Goal: Communication & Community: Answer question/provide support

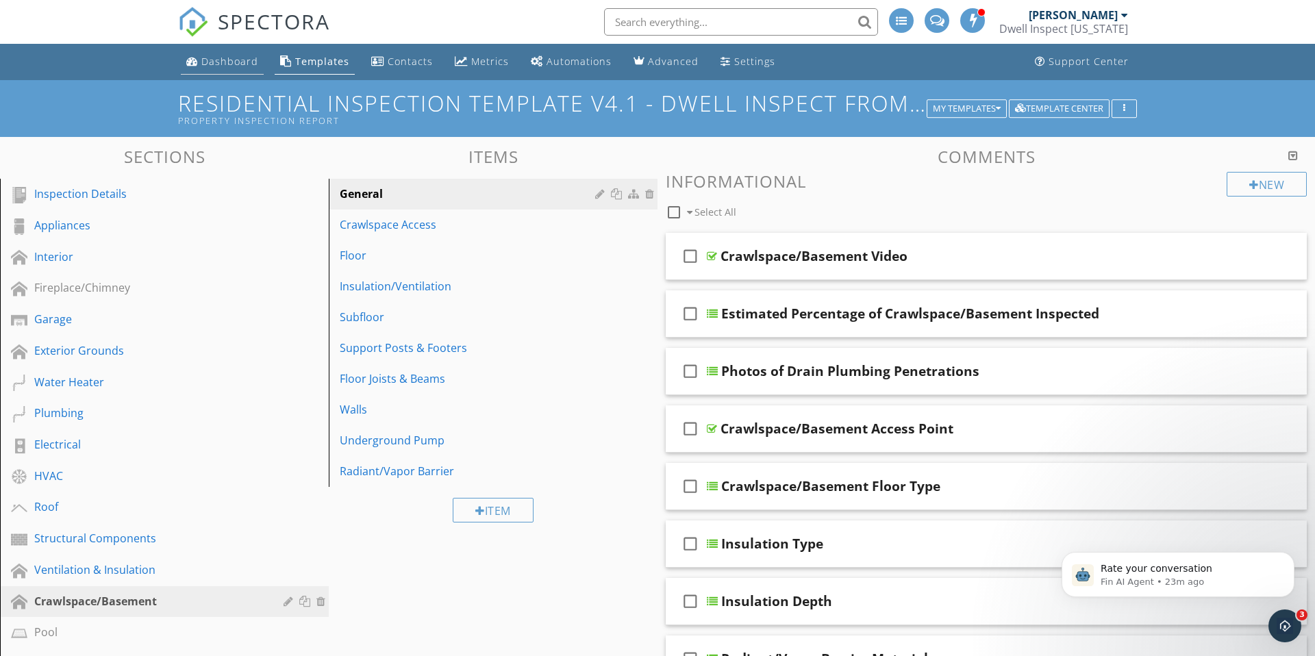
click at [229, 62] on div "Dashboard" at bounding box center [229, 61] width 57 height 13
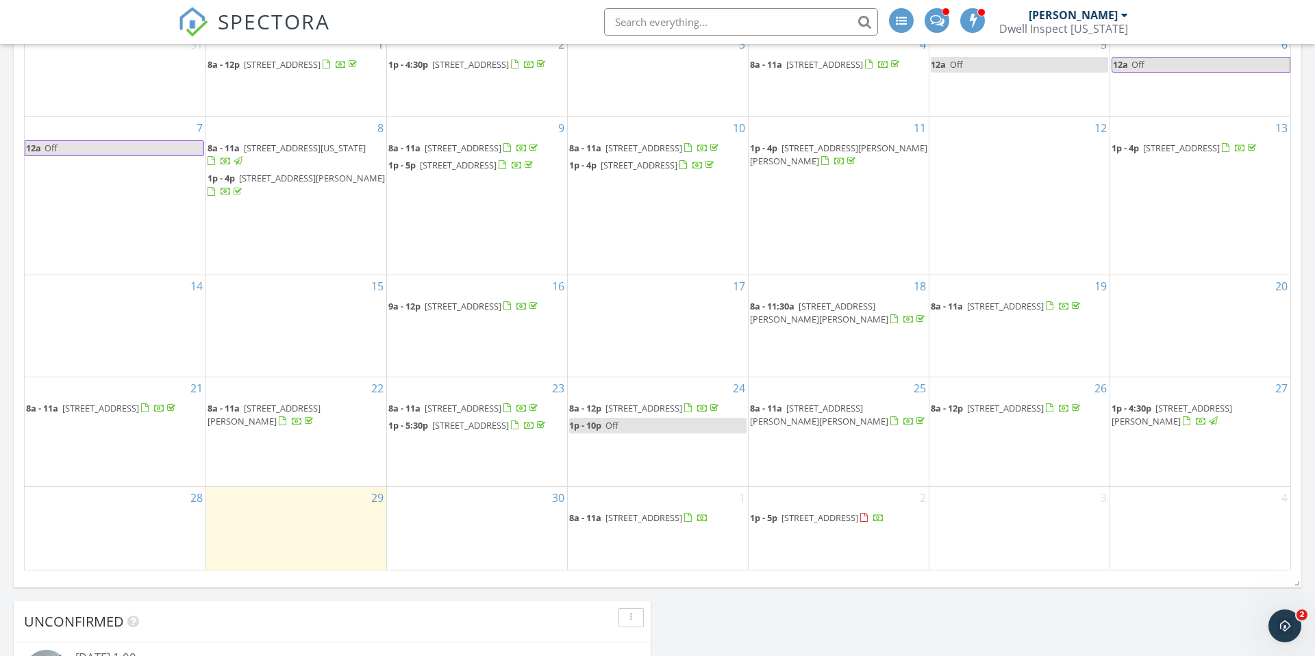
scroll to position [673, 0]
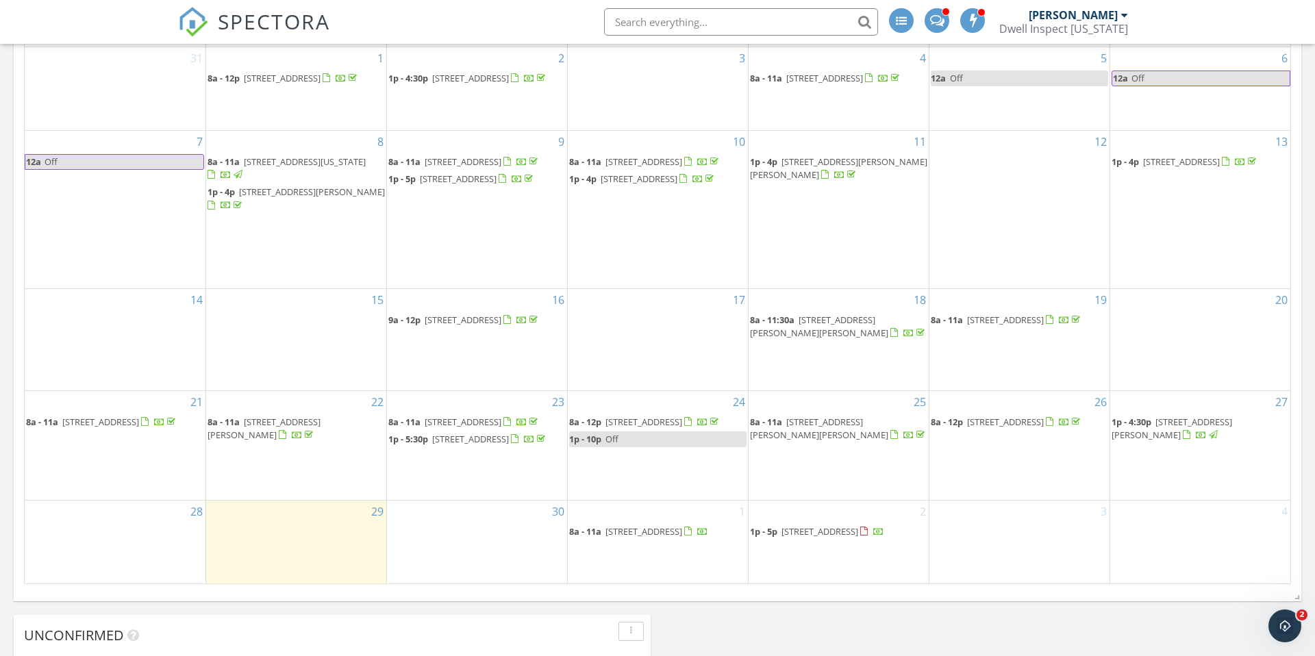
click at [1018, 416] on span "3655 N Willow Bar Way, Garden City 83714" at bounding box center [1005, 422] width 77 height 12
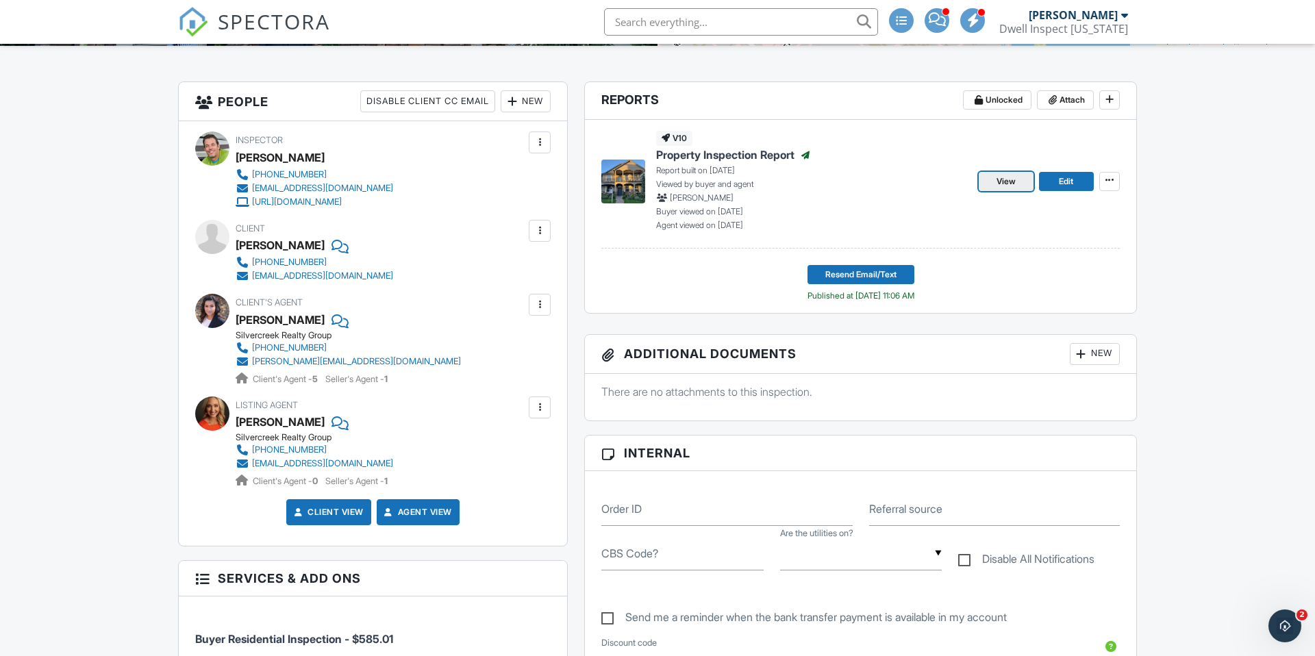
click at [999, 177] on span "View" at bounding box center [1006, 182] width 19 height 14
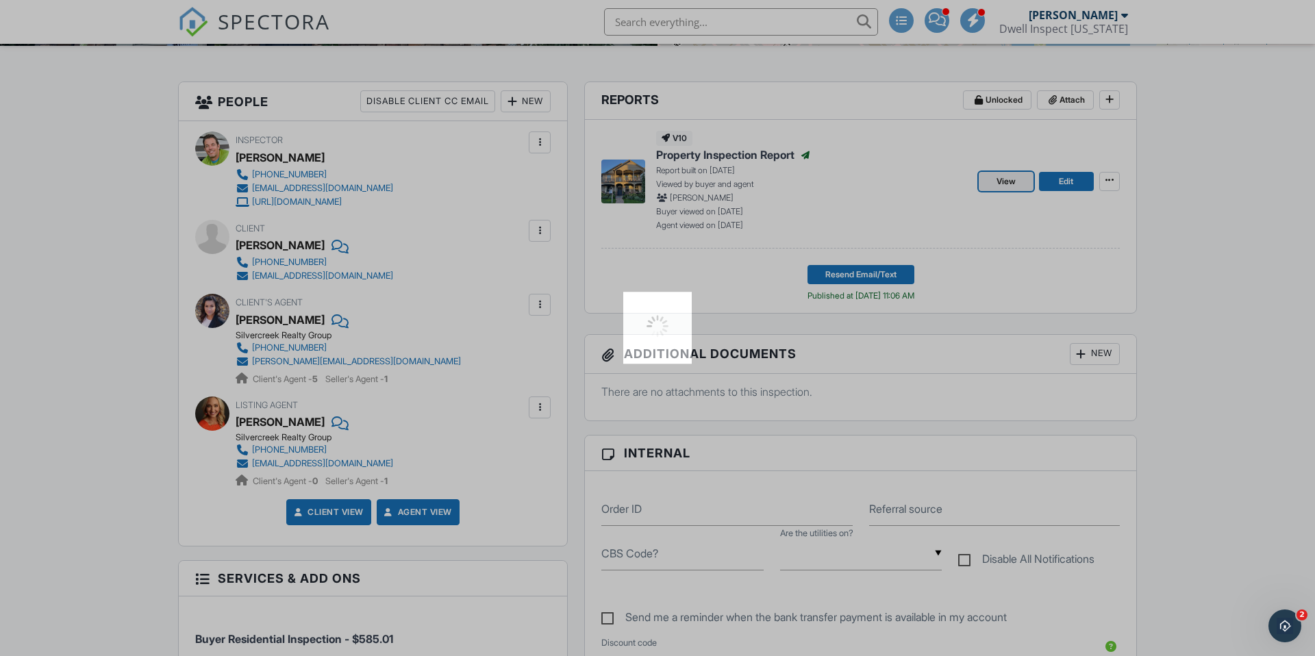
scroll to position [321, 0]
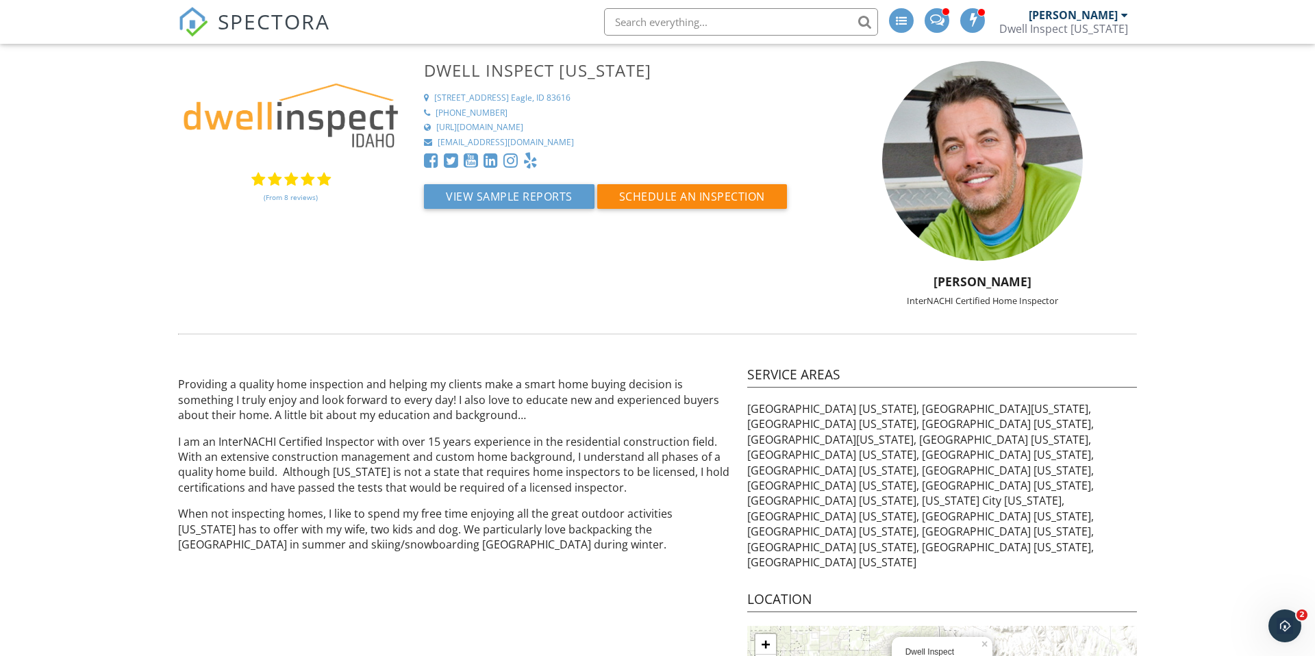
click at [279, 25] on span "SPECTORA" at bounding box center [274, 21] width 112 height 29
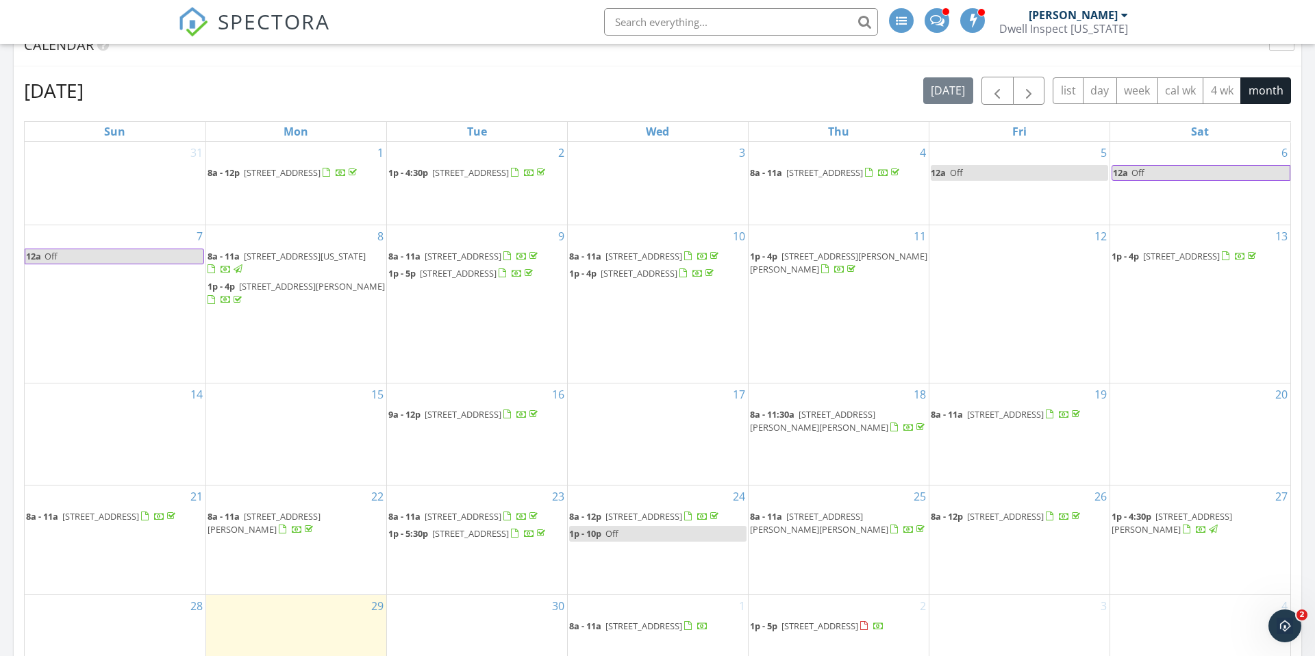
scroll to position [646, 0]
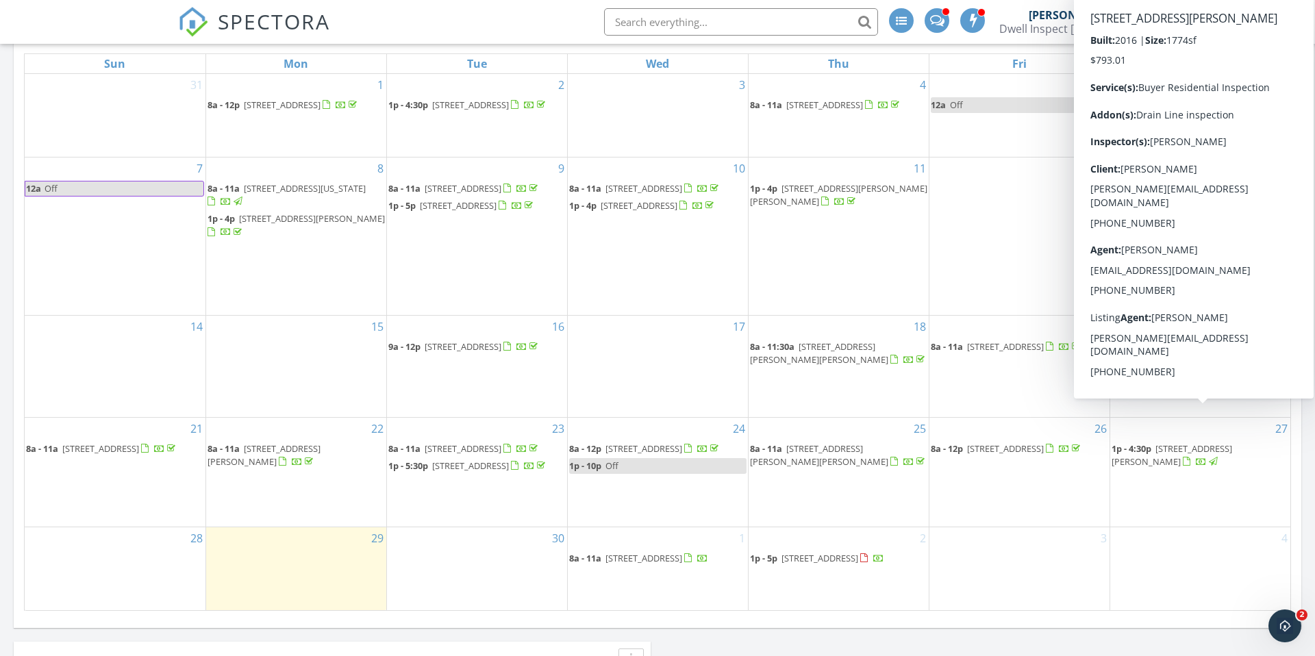
click at [1198, 442] on span "2006 S Kerr St, Boise 83705" at bounding box center [1172, 454] width 121 height 25
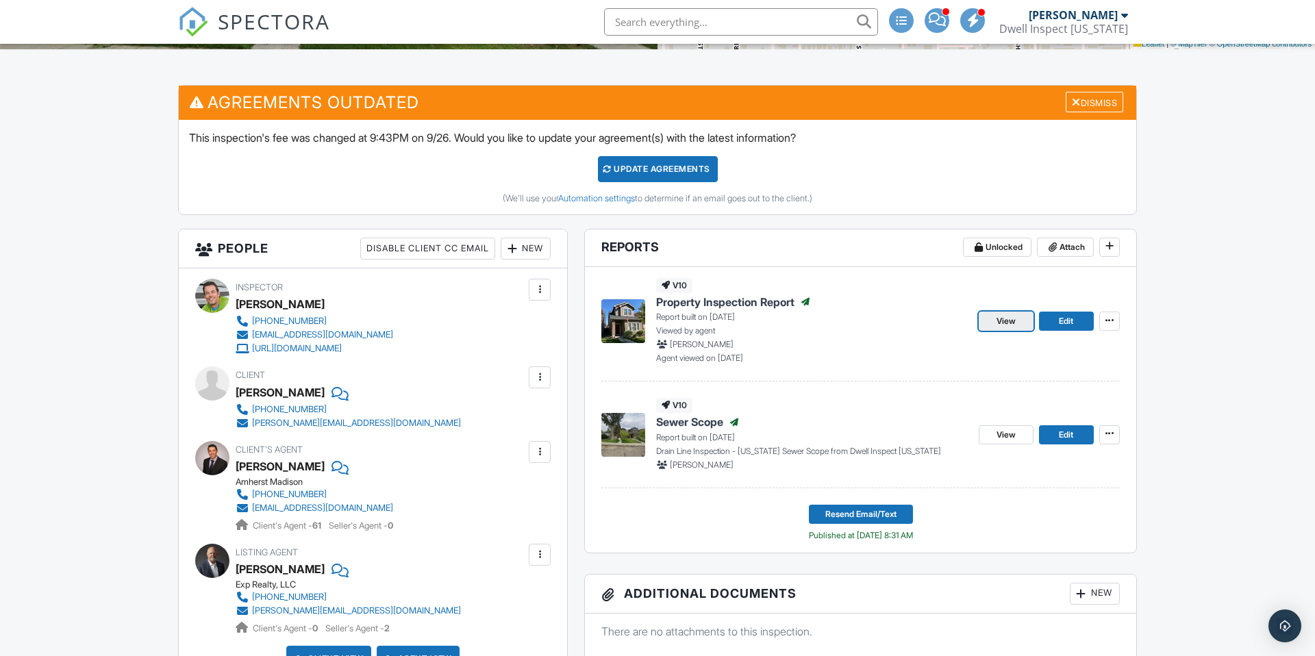
click at [1007, 321] on span "View" at bounding box center [1006, 321] width 19 height 14
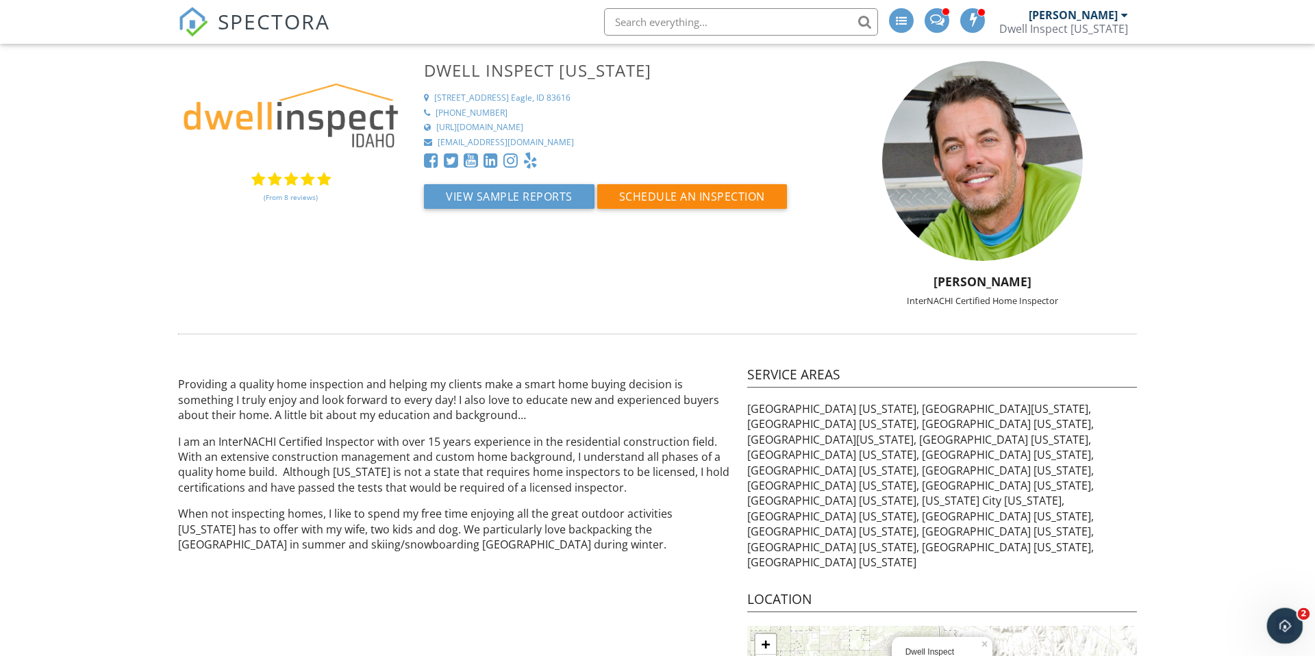
click at [1299, 616] on span "2" at bounding box center [1304, 614] width 12 height 12
click at [1304, 615] on body "SPECTORA [PERSON_NAME] Dwell Inspect [US_STATE] Role: Inspector Dashboard New I…" at bounding box center [657, 398] width 1315 height 797
click at [1286, 629] on icon "Open Intercom Messenger" at bounding box center [1283, 624] width 23 height 23
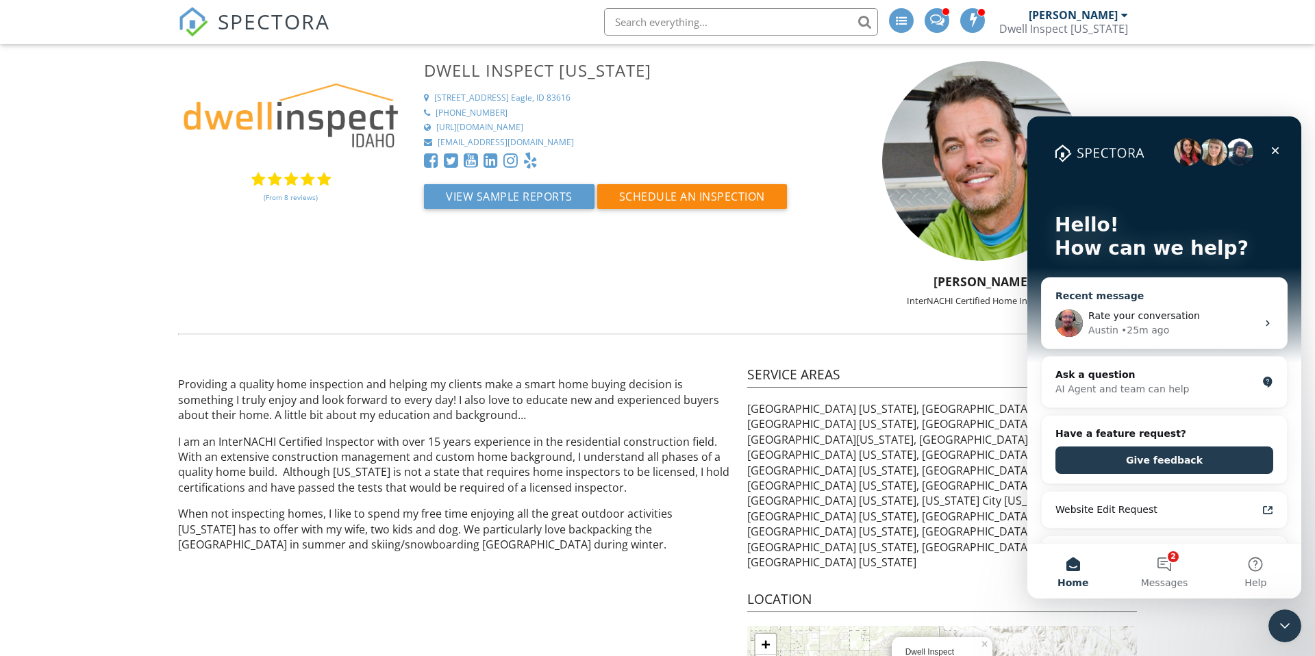
click at [1111, 335] on div "Austin" at bounding box center [1103, 330] width 30 height 14
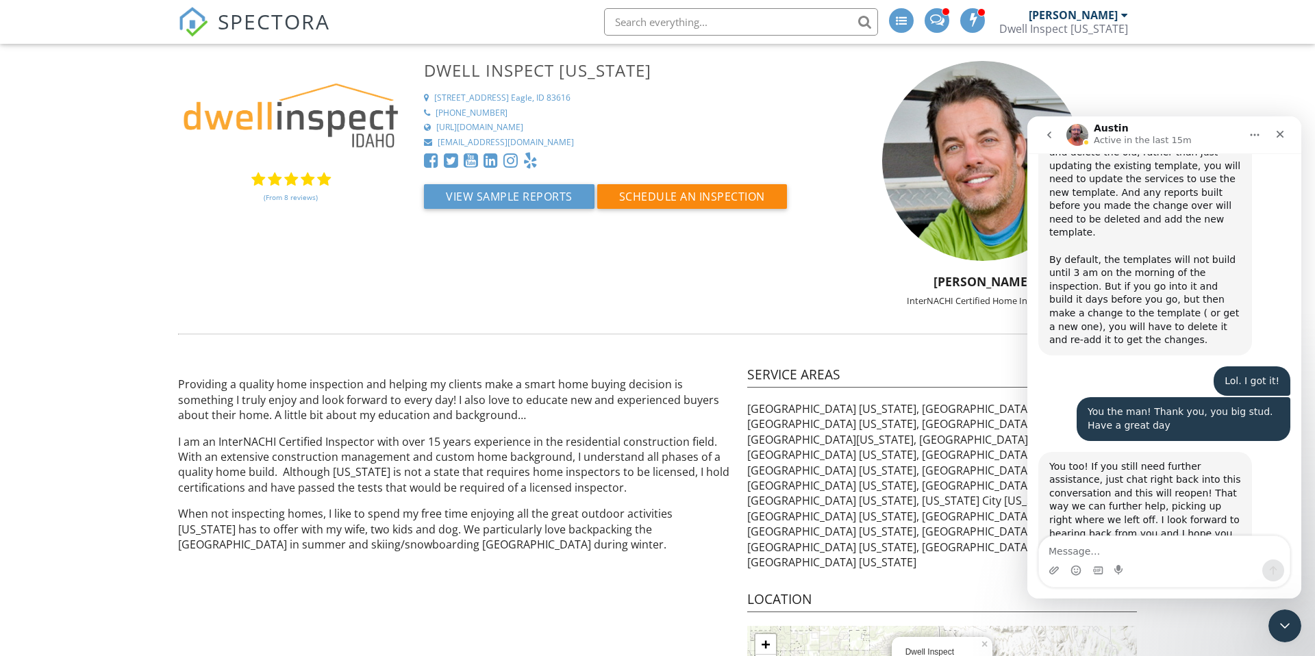
scroll to position [5730, 0]
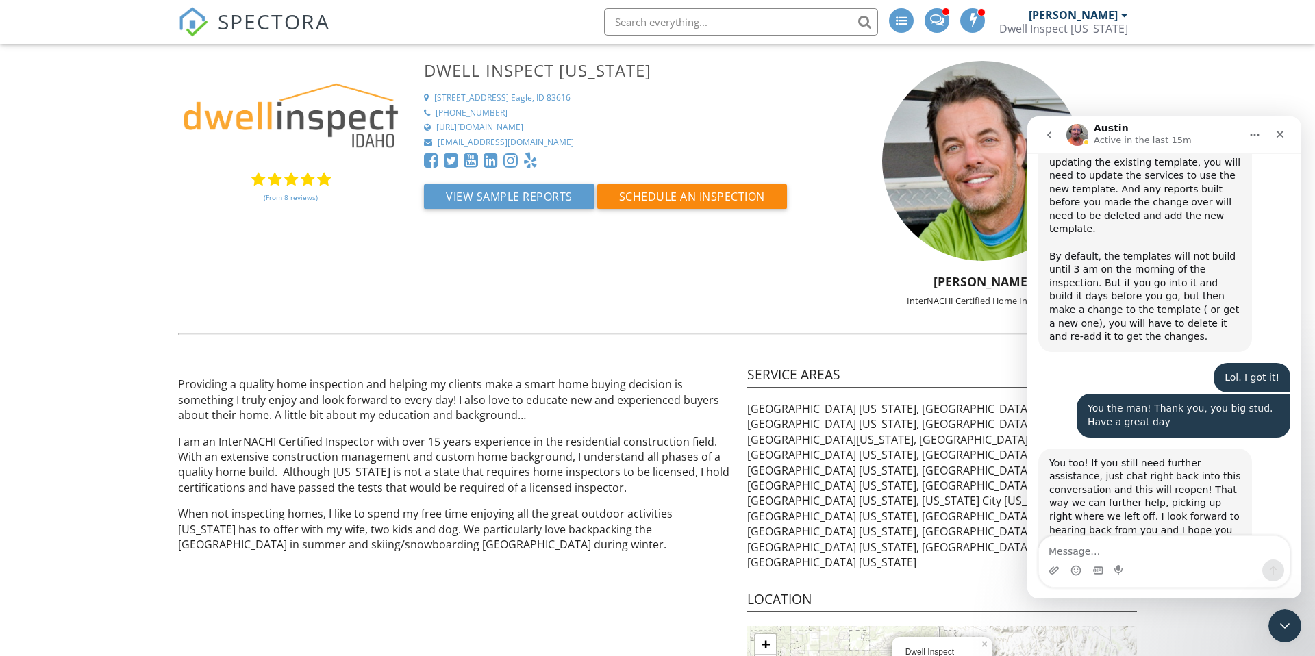
click at [1065, 551] on textarea "Message…" at bounding box center [1164, 547] width 251 height 23
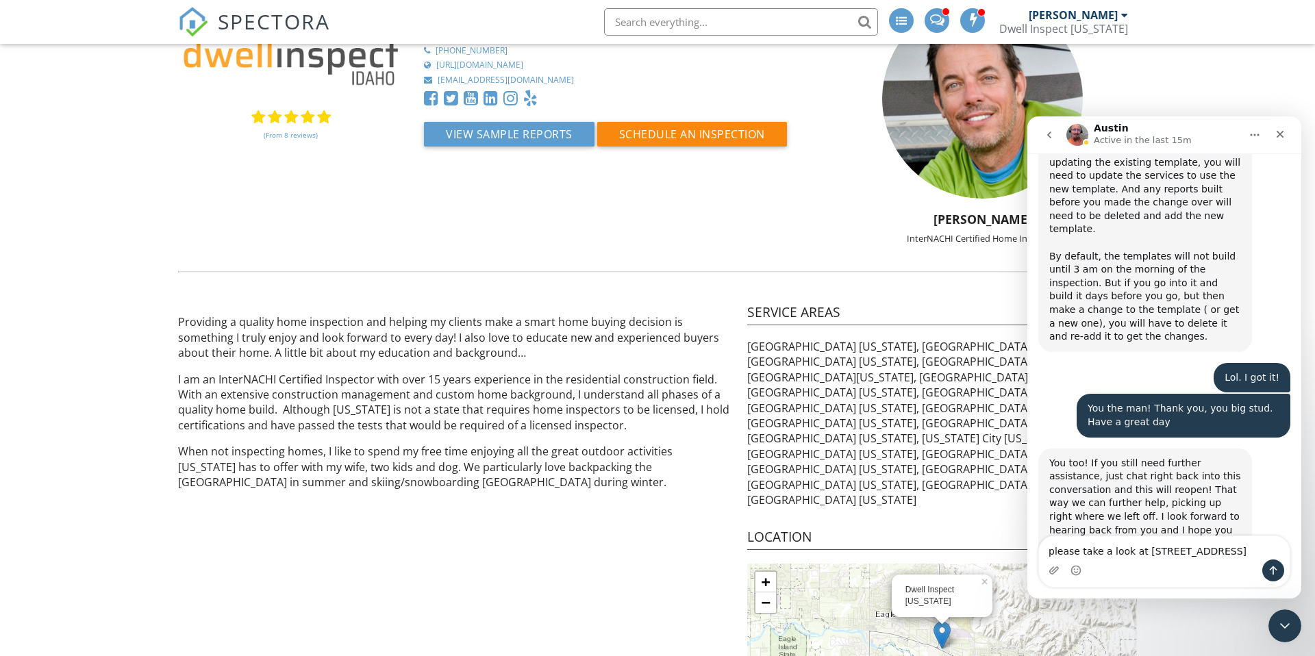
type textarea "Please take a look at [STREET_ADDRESS]"
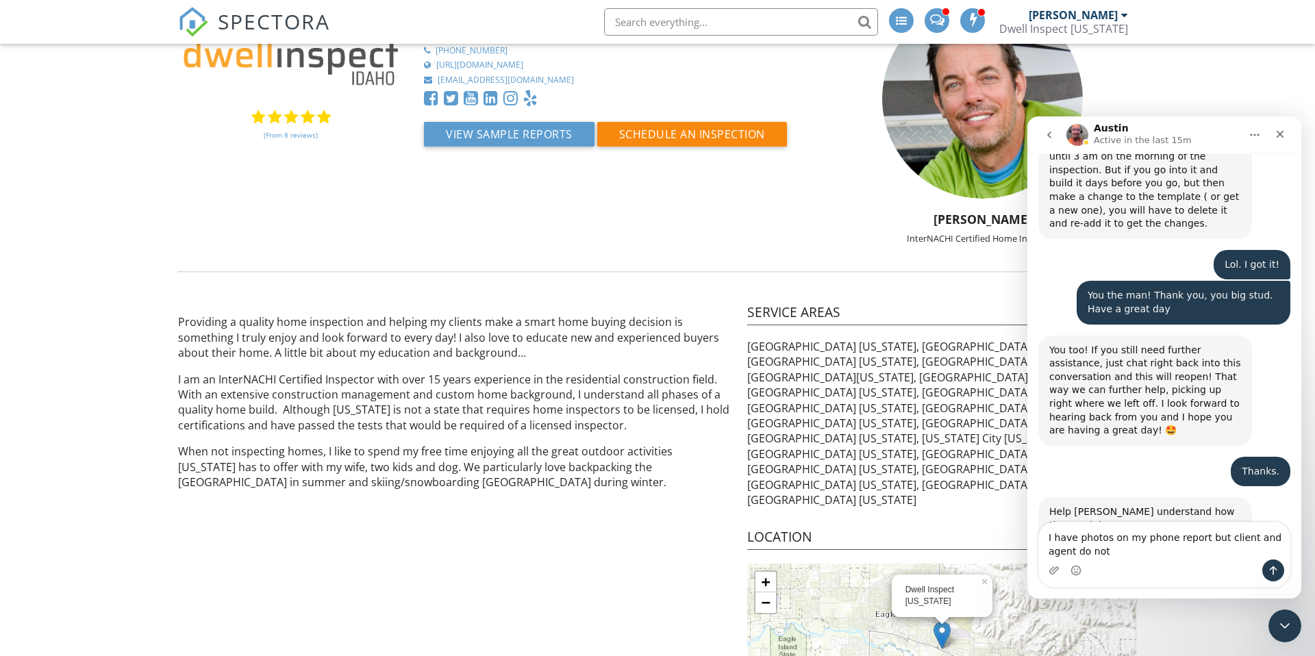
scroll to position [5850, 0]
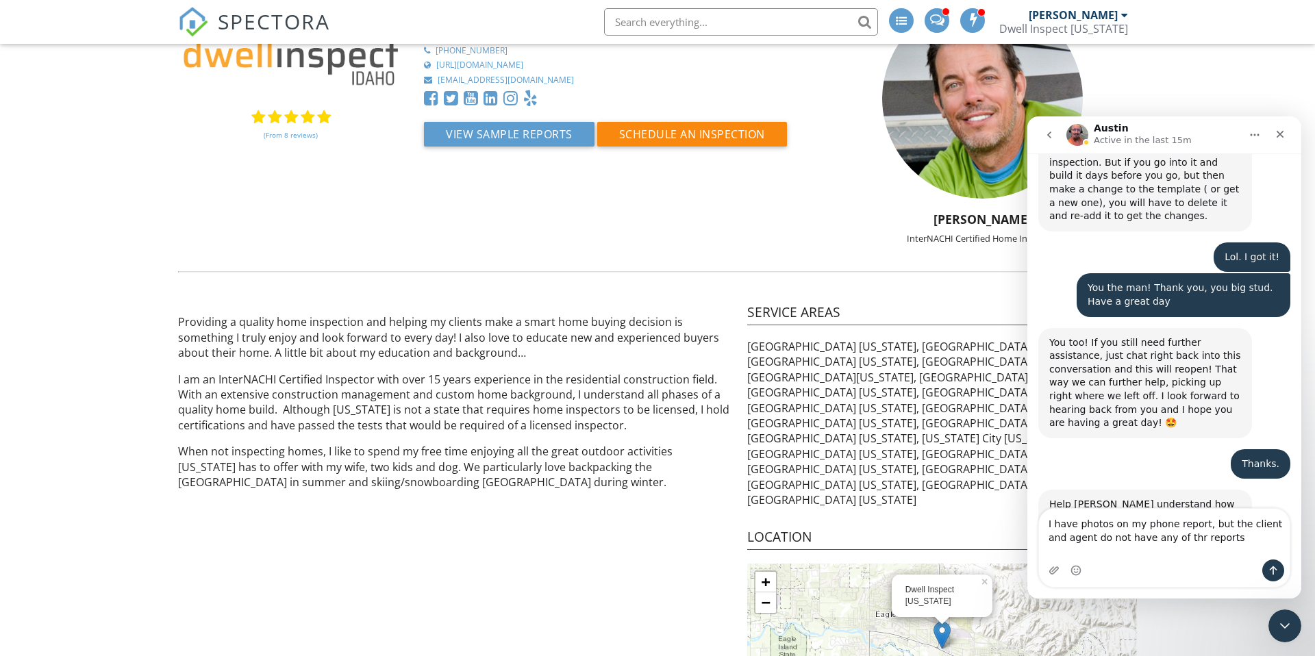
type textarea "I have photos on my phone report, but the client and agent do not have any of t…"
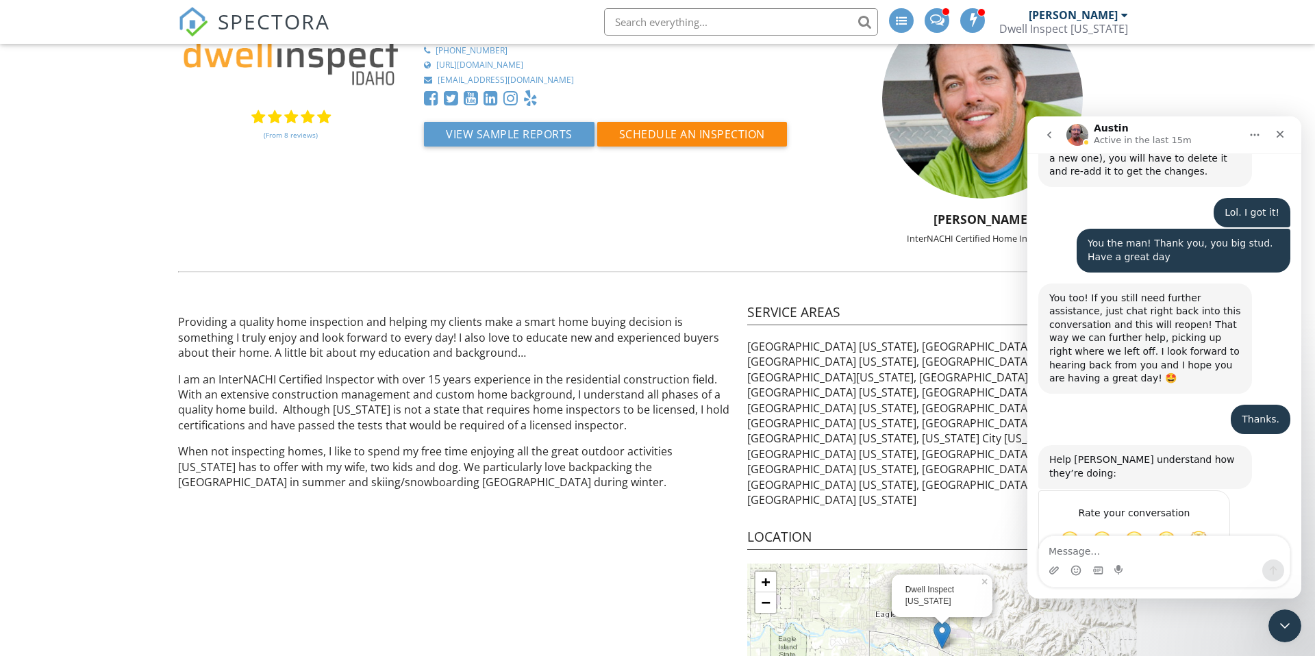
scroll to position [0, 0]
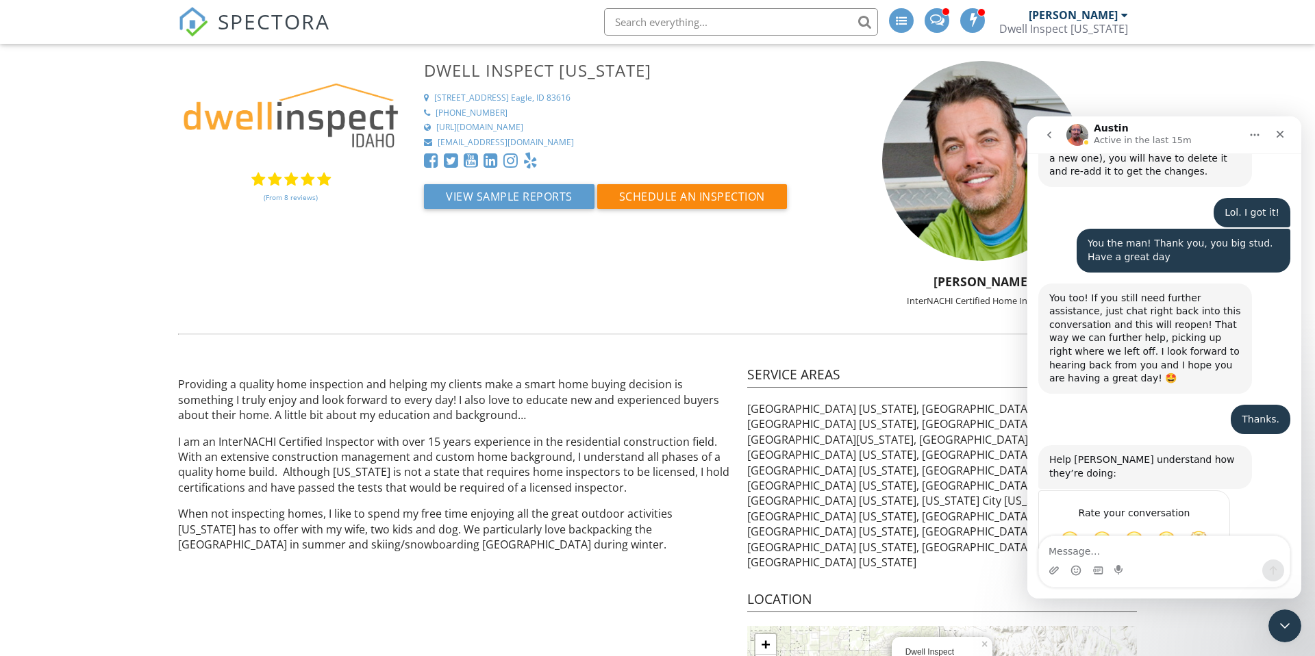
click at [255, 25] on span "SPECTORA" at bounding box center [274, 21] width 112 height 29
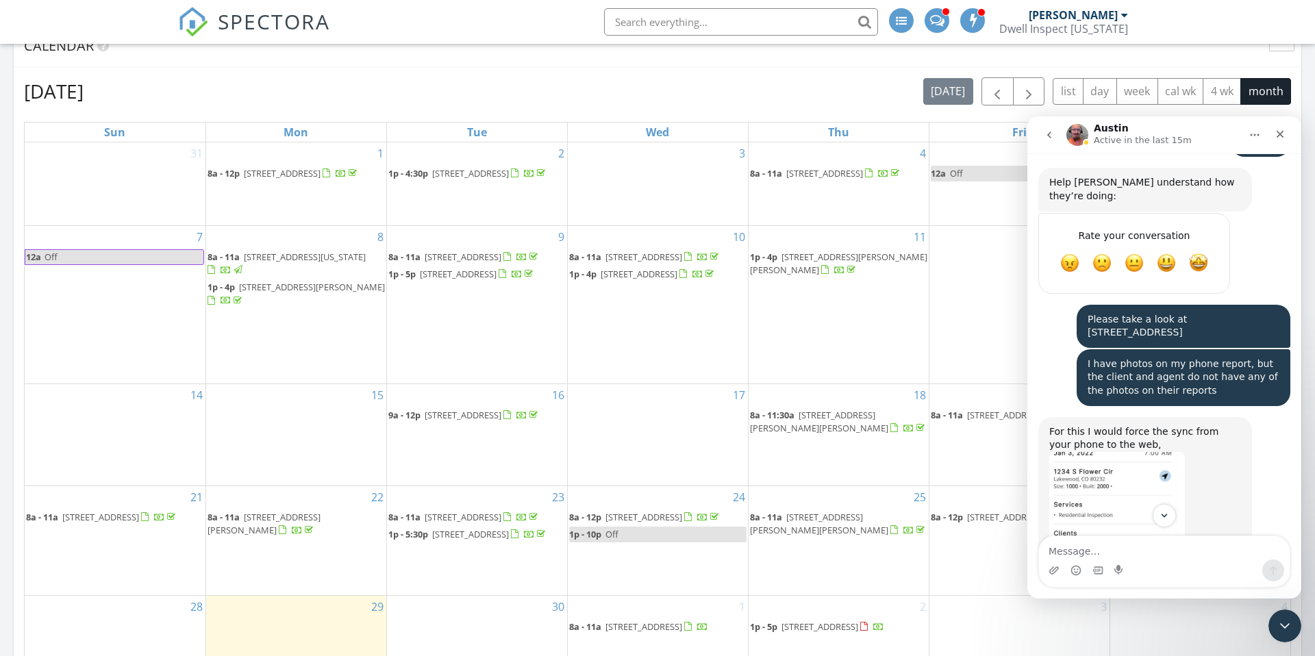
scroll to position [6167, 0]
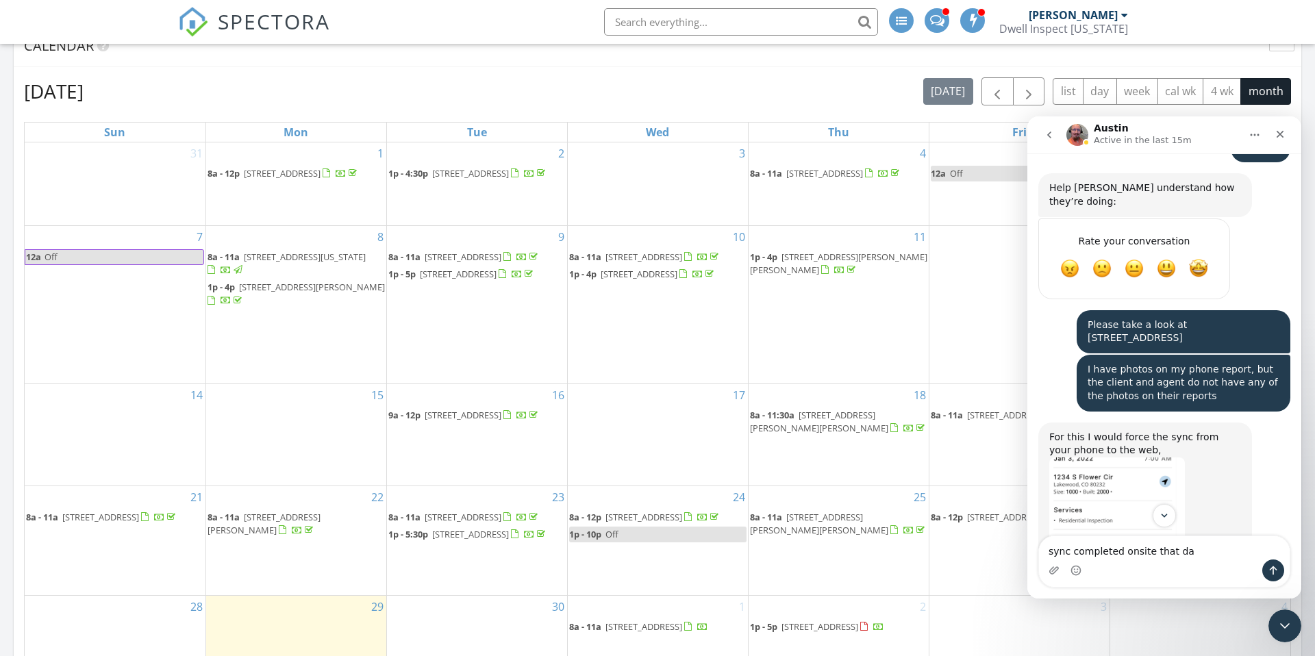
type textarea "sync completed onsite that day"
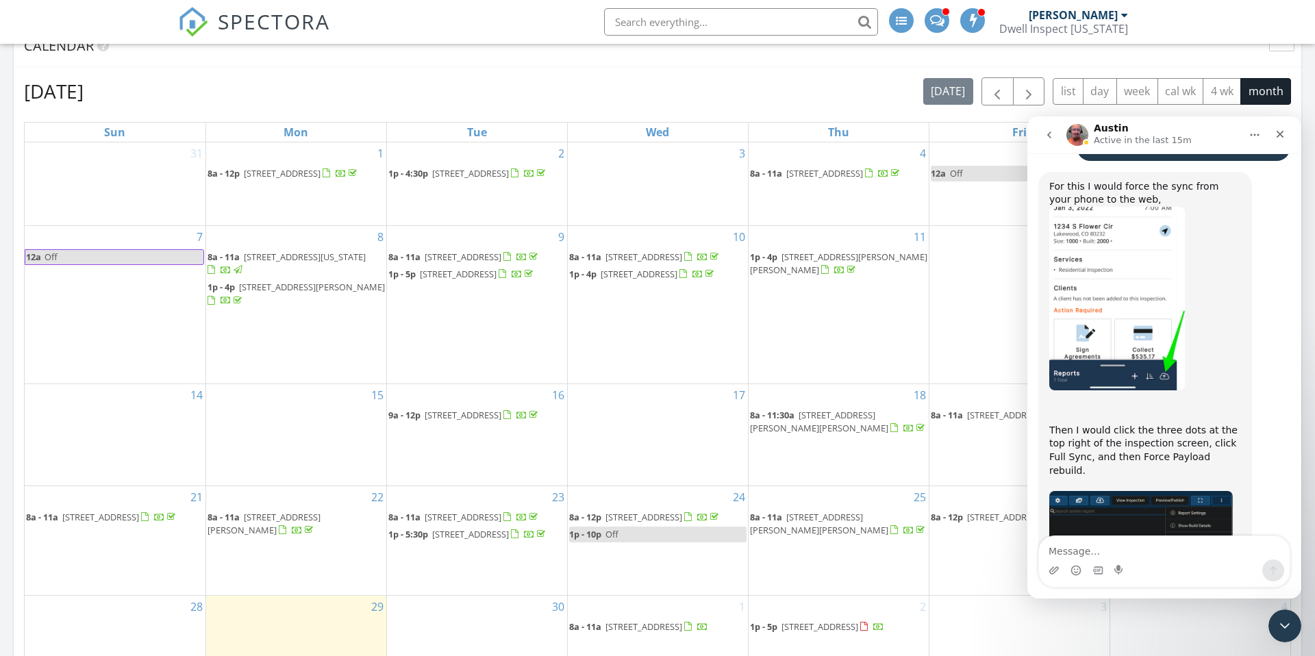
scroll to position [6426, 0]
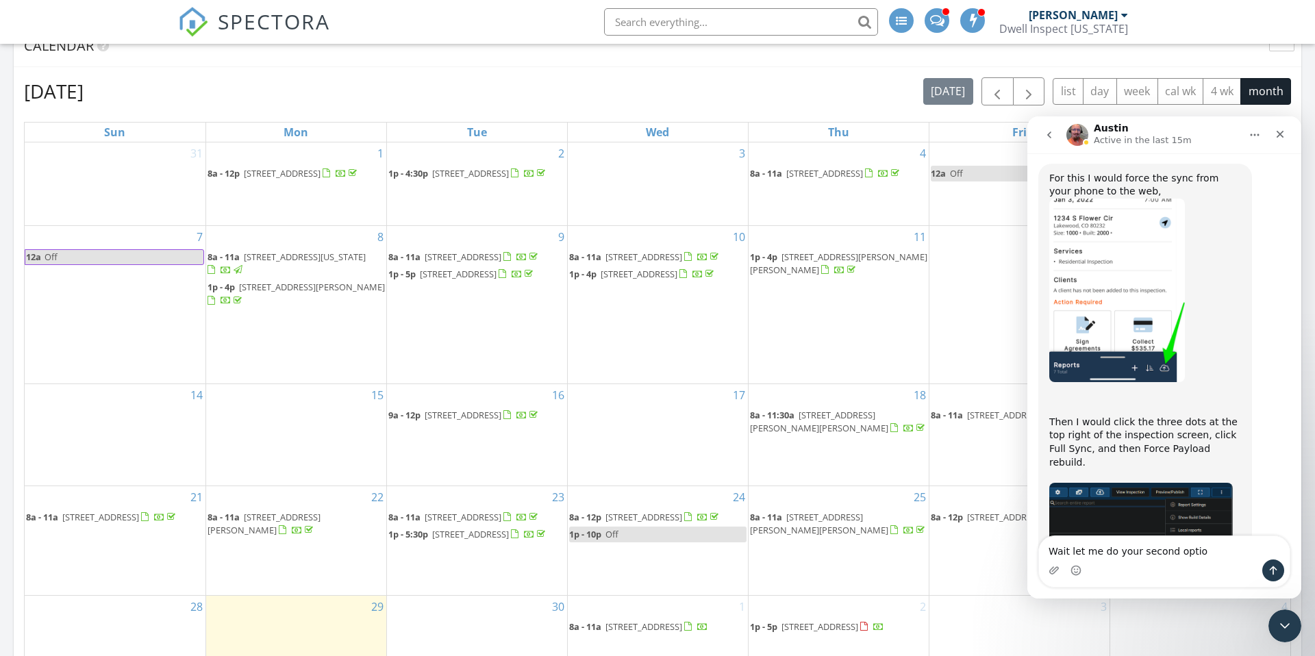
type textarea "Wait let me do your second option"
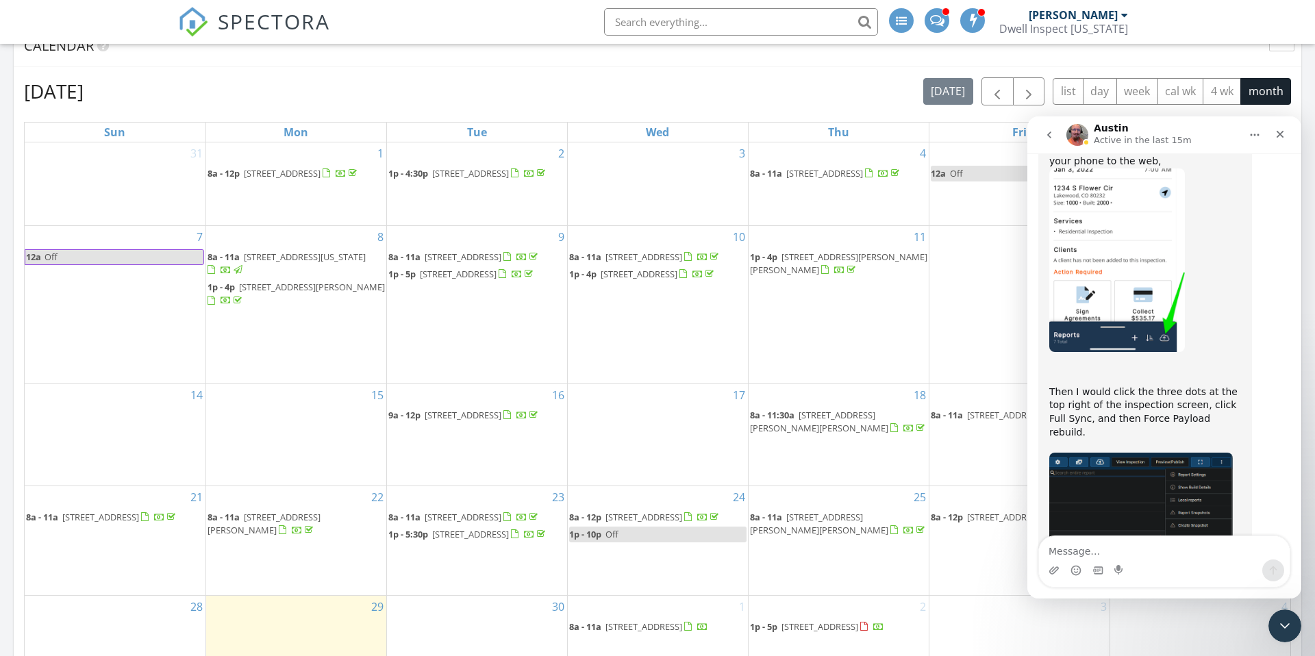
scroll to position [6457, 0]
click at [974, 509] on div "26 8a - 12p 3655 N Willow Bar Way, Garden City 83714" at bounding box center [1019, 540] width 180 height 109
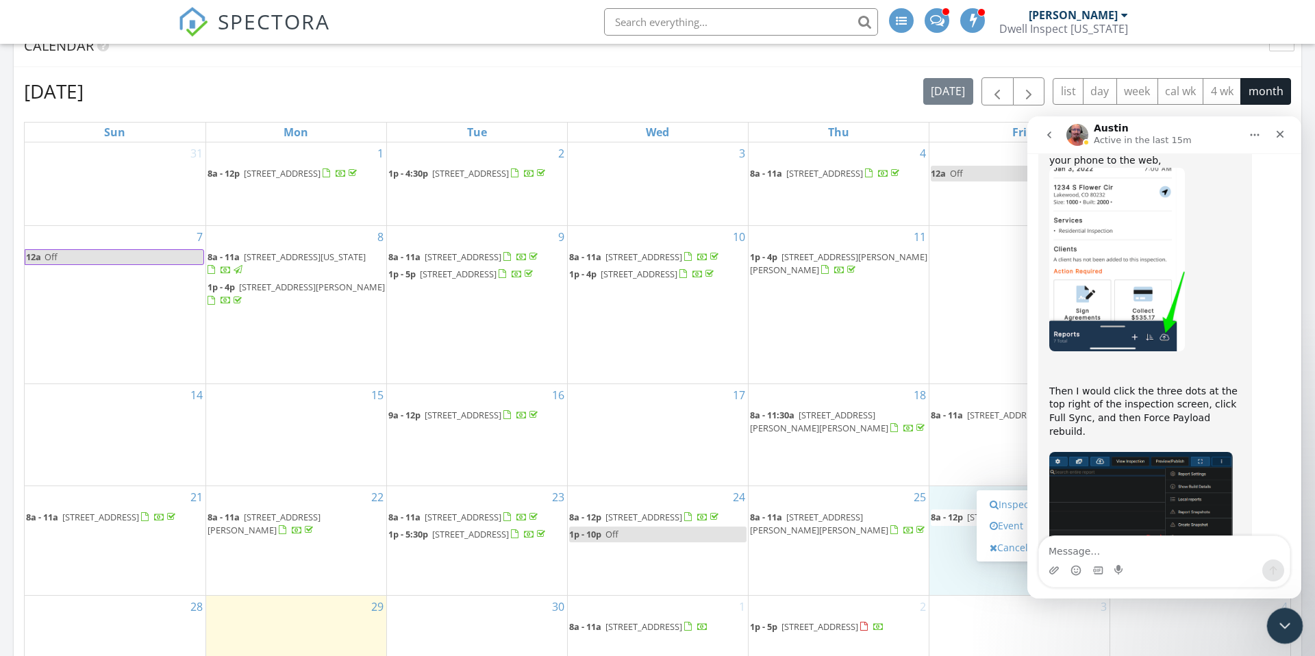
click at [1277, 623] on icon "Close Intercom Messenger" at bounding box center [1283, 624] width 16 height 16
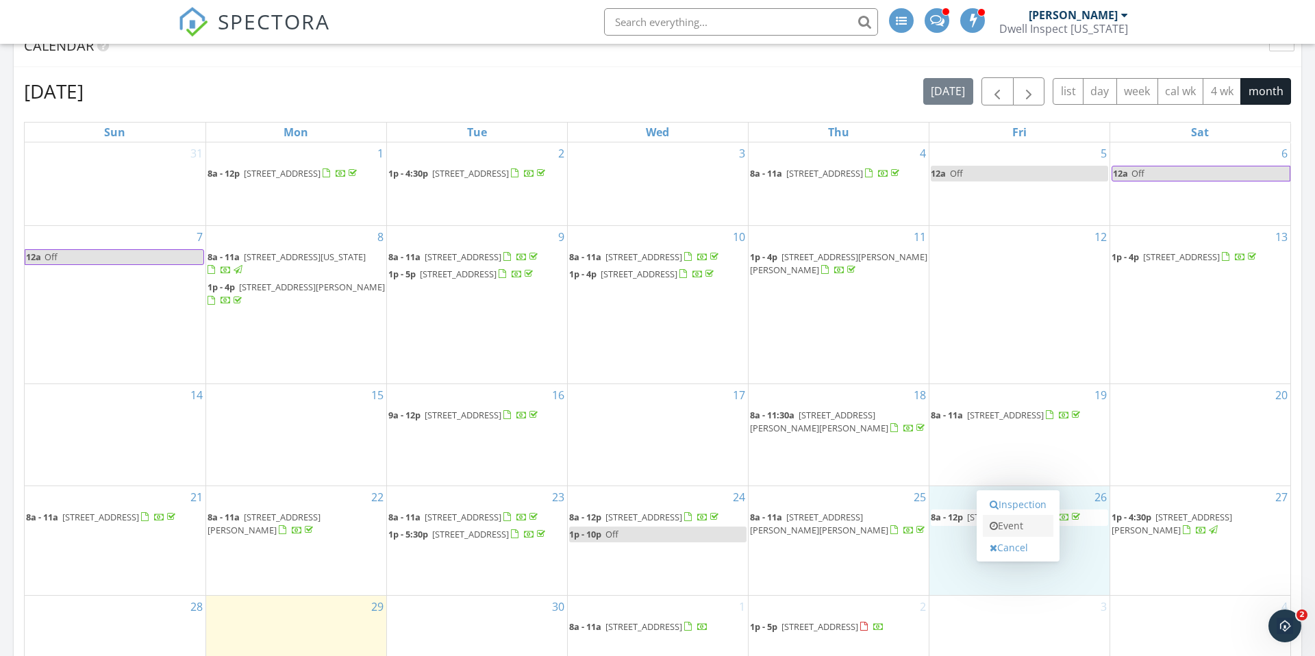
scroll to position [0, 0]
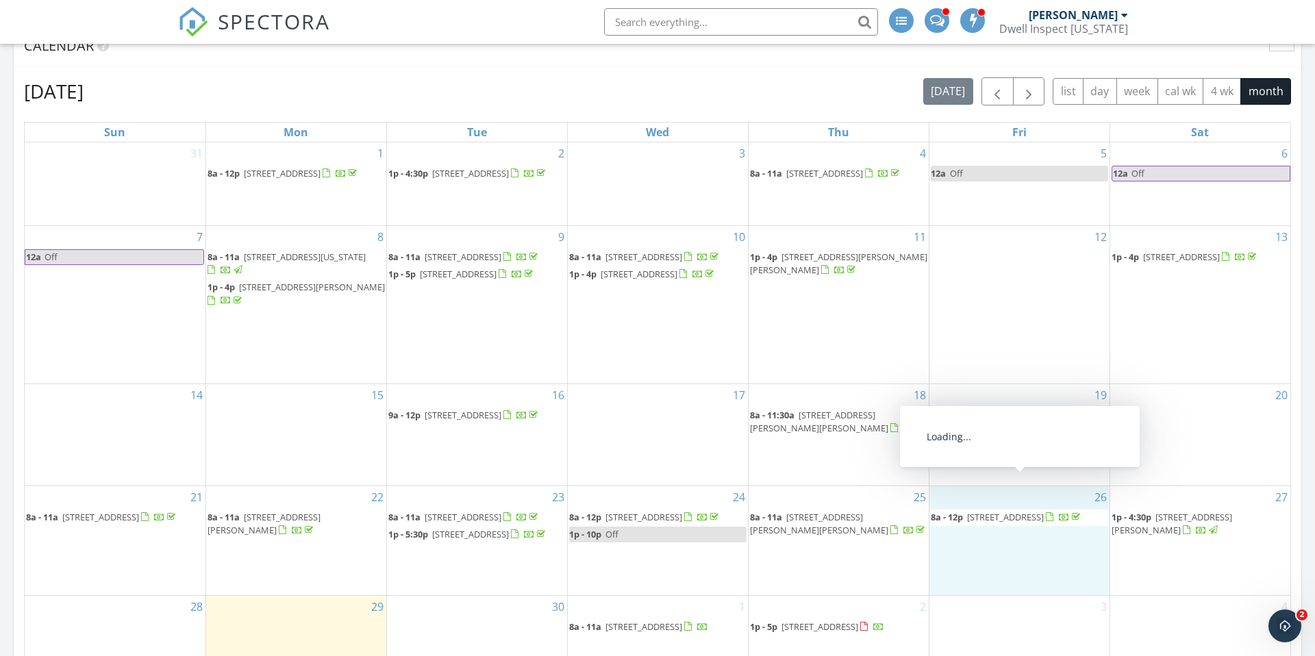
click at [1044, 511] on span "3655 N Willow Bar Way, Garden City 83714" at bounding box center [1005, 517] width 77 height 12
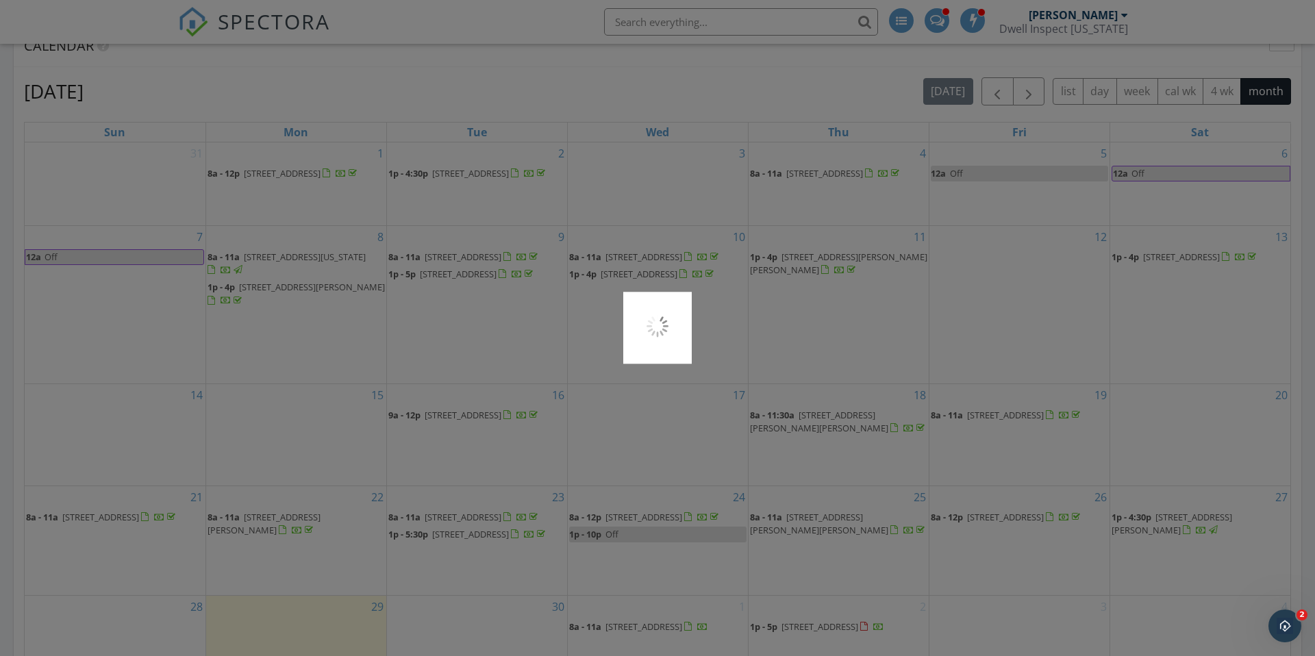
scroll to position [6457, 0]
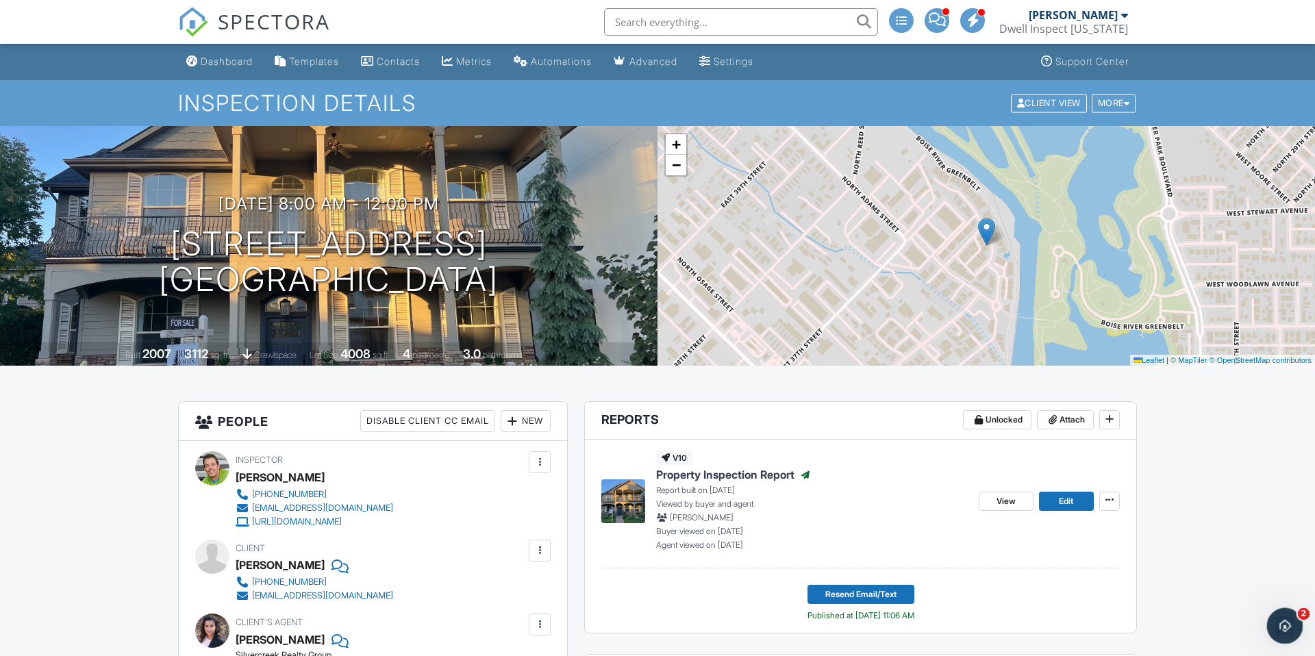
click at [1281, 614] on icon "Open Intercom Messenger" at bounding box center [1283, 624] width 23 height 23
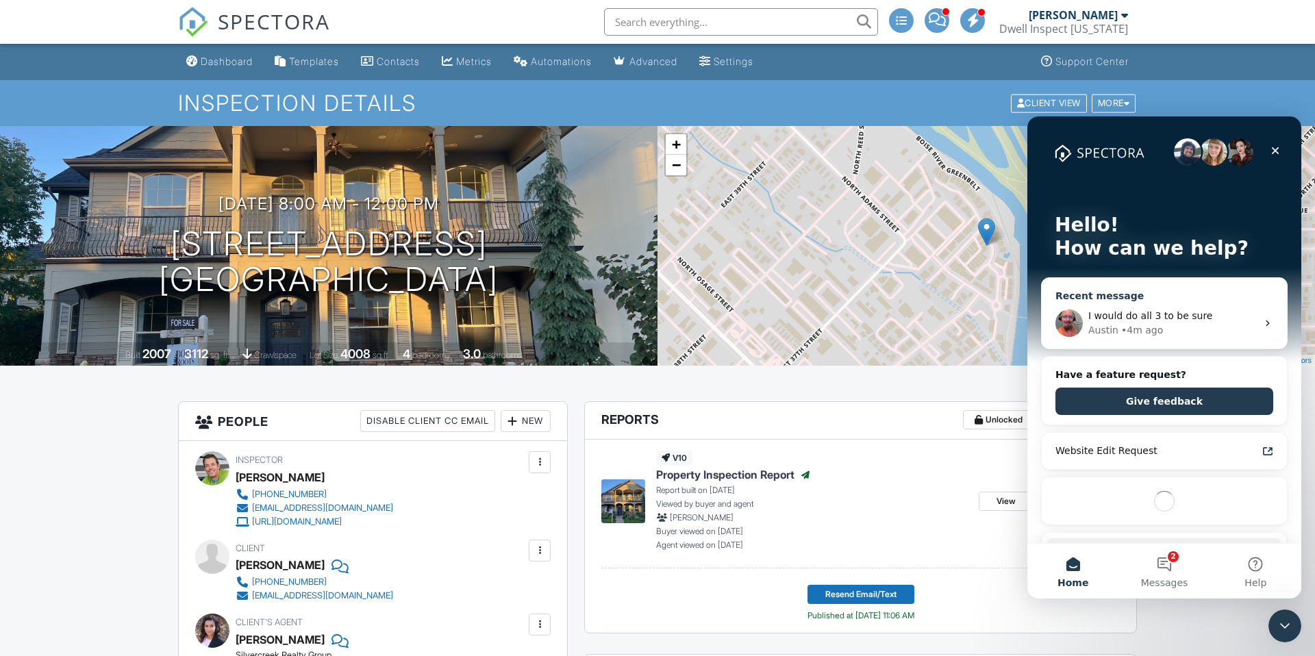
click at [1096, 313] on span "I would do all 3 to be sure" at bounding box center [1150, 315] width 124 height 11
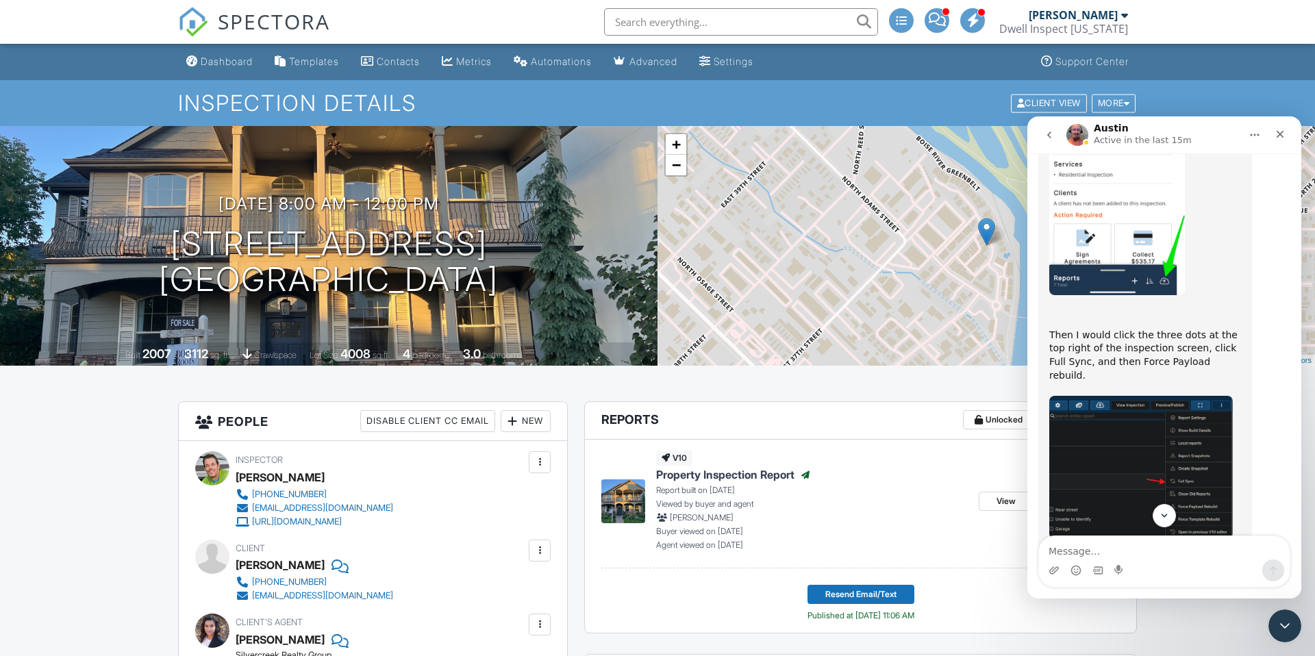
scroll to position [6520, 0]
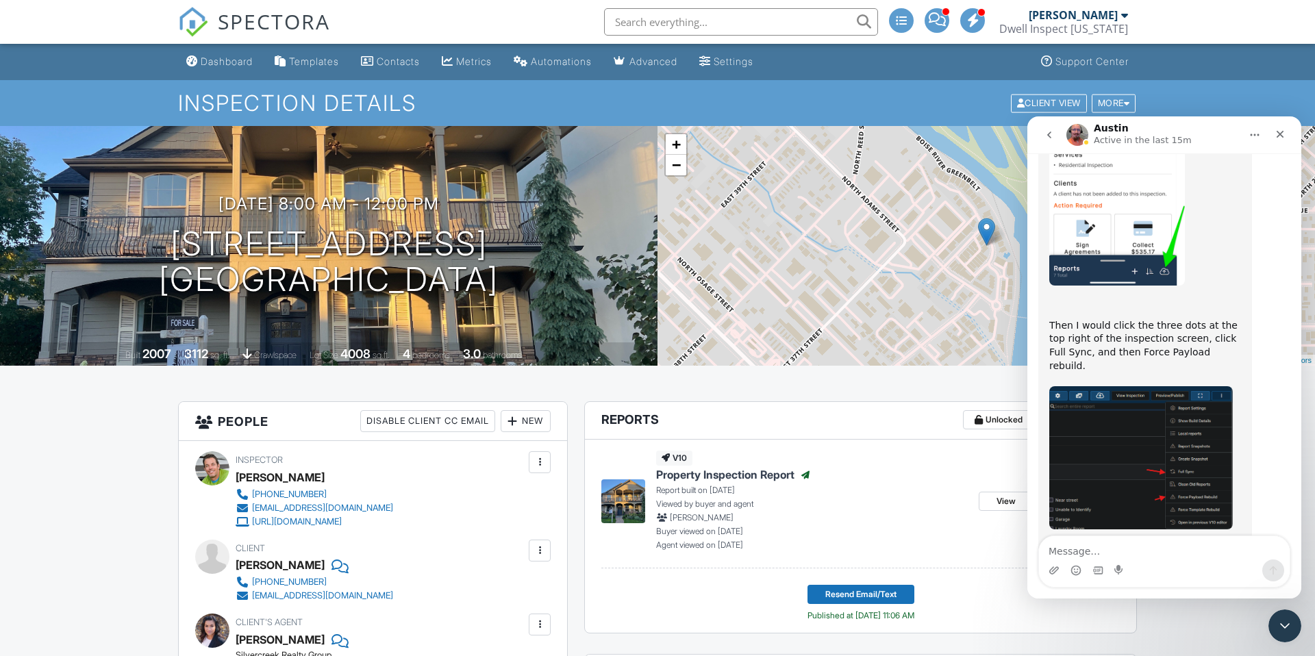
click at [1063, 551] on textarea "Message…" at bounding box center [1164, 547] width 251 height 23
type textarea "oh man! thank you. all Good"
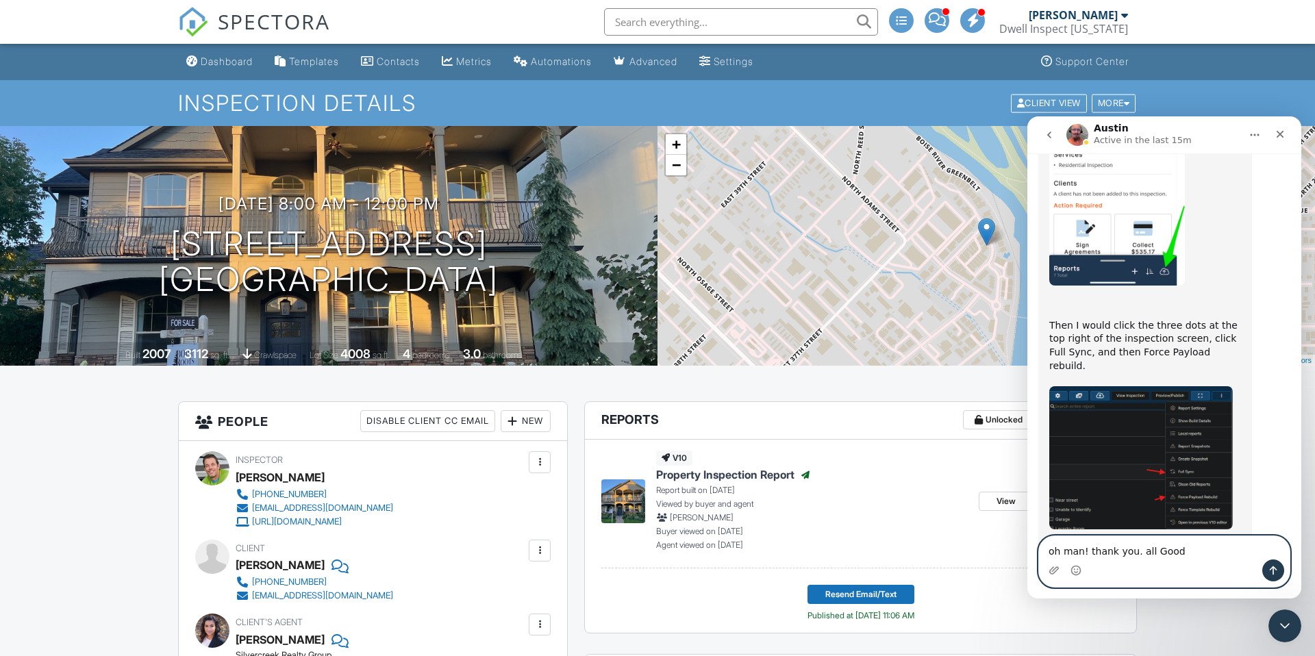
drag, startPoint x: 1046, startPoint y: 549, endPoint x: 1055, endPoint y: 551, distance: 9.3
click at [1049, 551] on textarea "oh man! thank you. all Good" at bounding box center [1164, 547] width 251 height 23
drag, startPoint x: 1052, startPoint y: 552, endPoint x: 1062, endPoint y: 550, distance: 10.5
click at [1051, 552] on textarea "oh man! thank you. all Good" at bounding box center [1164, 547] width 251 height 23
click at [1090, 548] on textarea "Oh man! thank you. all Good" at bounding box center [1164, 547] width 251 height 23
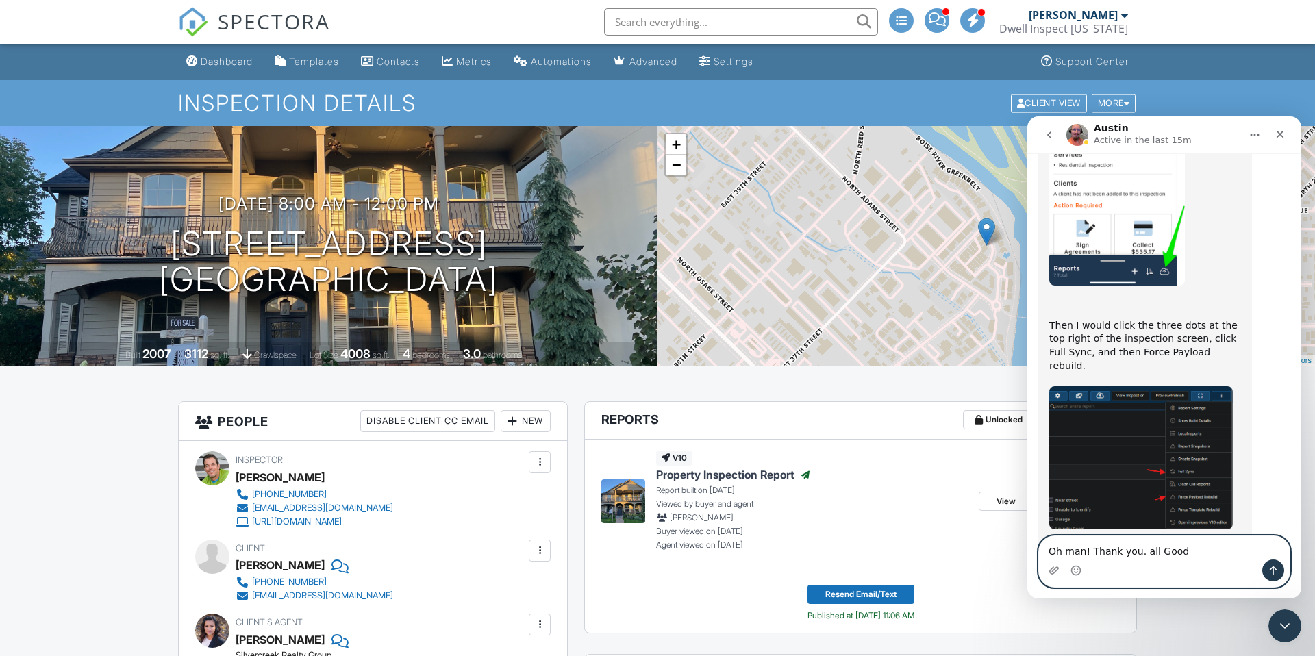
type textarea "Oh man! Thank you. all Good"
click at [1274, 570] on icon "Send a message…" at bounding box center [1273, 570] width 11 height 11
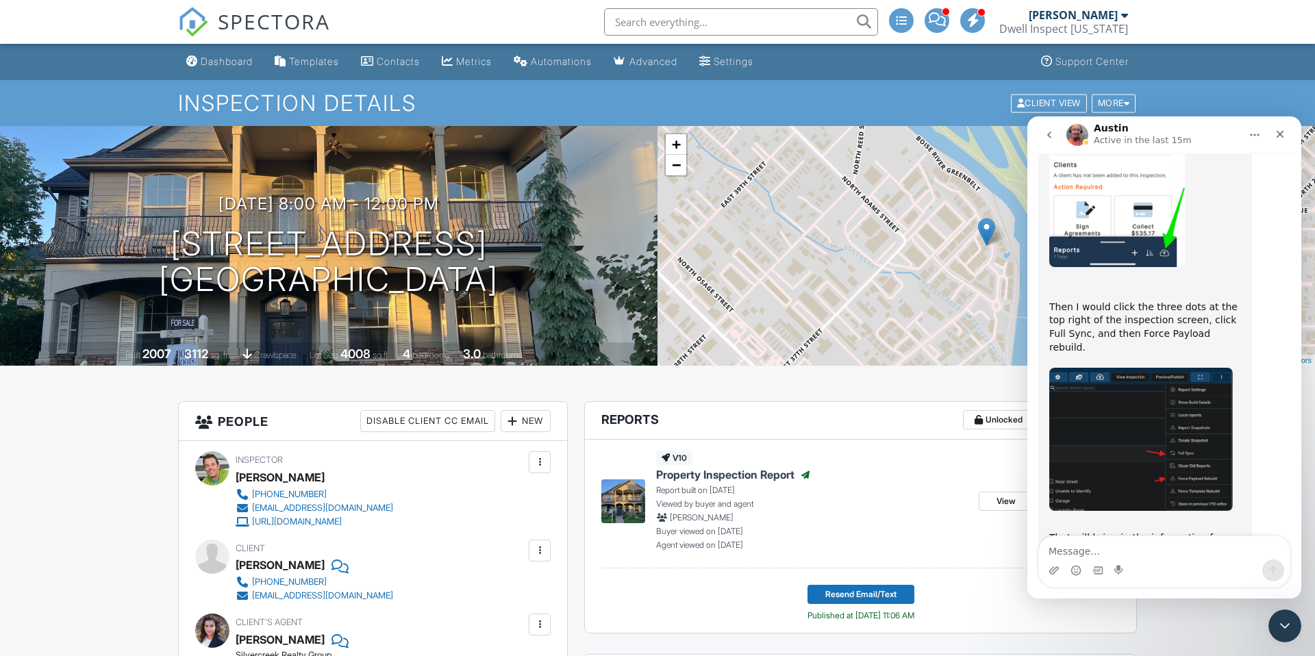
click at [946, 20] on span at bounding box center [937, 19] width 17 height 1
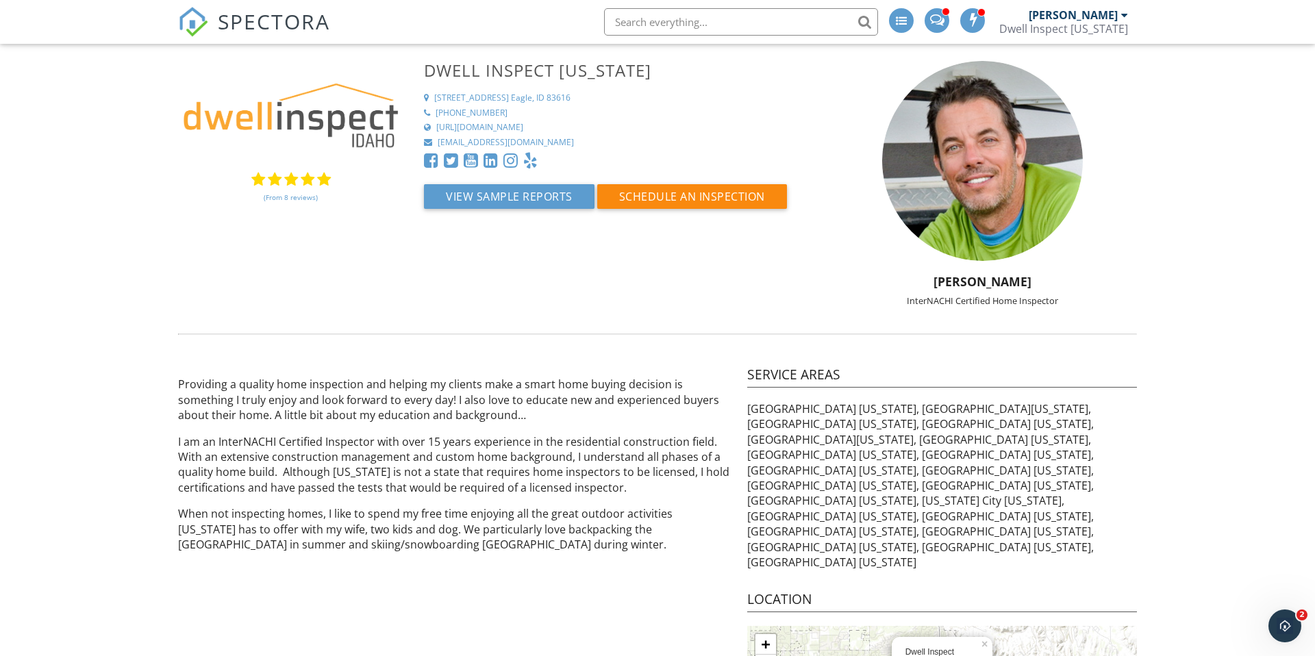
click at [262, 27] on span "SPECTORA" at bounding box center [274, 21] width 112 height 29
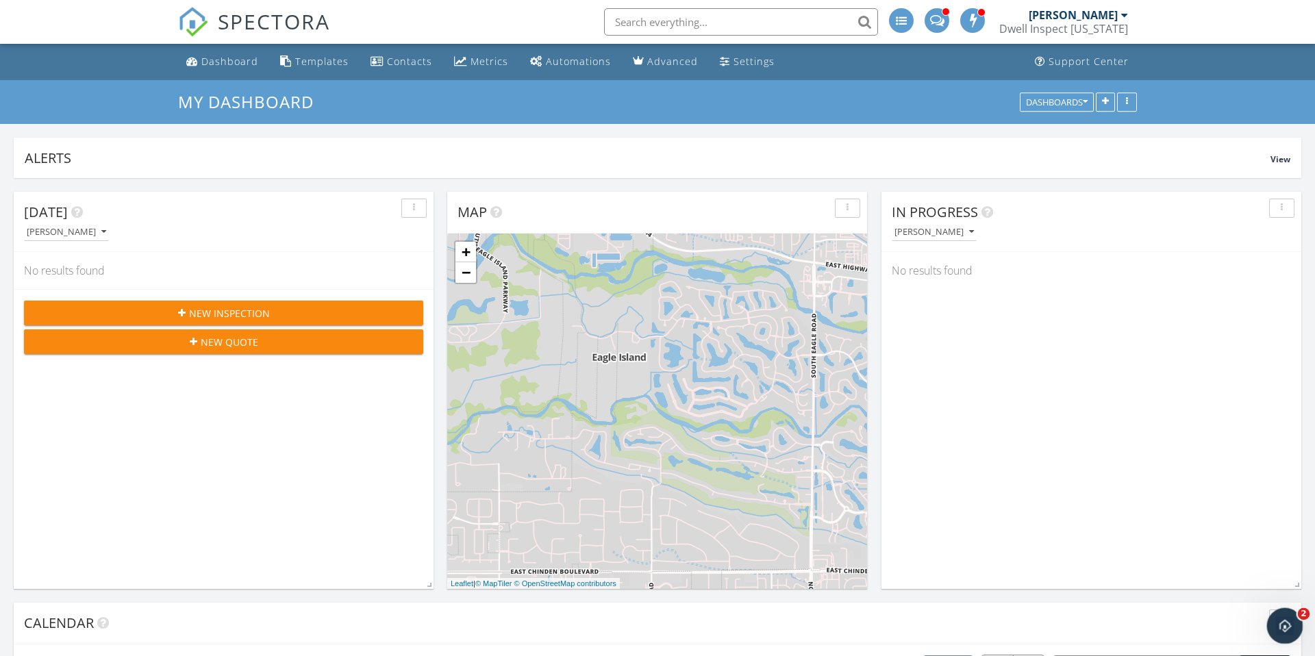
click at [1281, 627] on icon "Open Intercom Messenger" at bounding box center [1283, 624] width 23 height 23
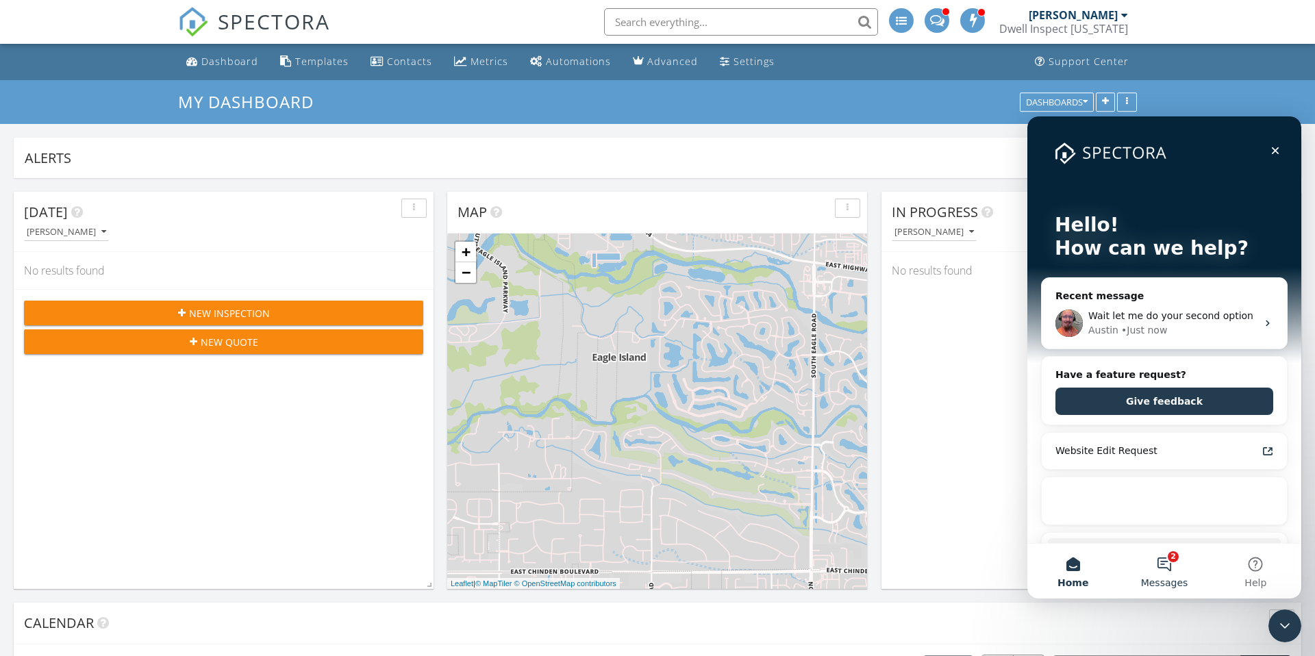
click at [1164, 569] on button "2 Messages" at bounding box center [1163, 571] width 91 height 55
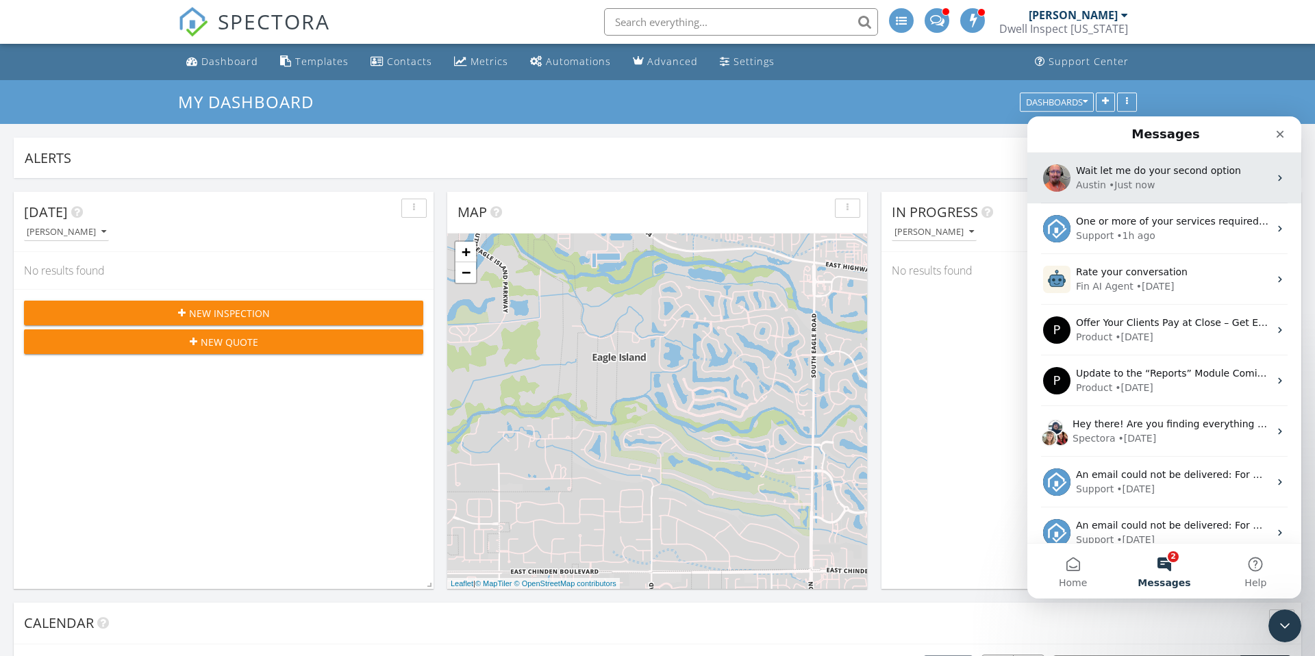
click at [1127, 184] on div "• Just now" at bounding box center [1132, 185] width 46 height 14
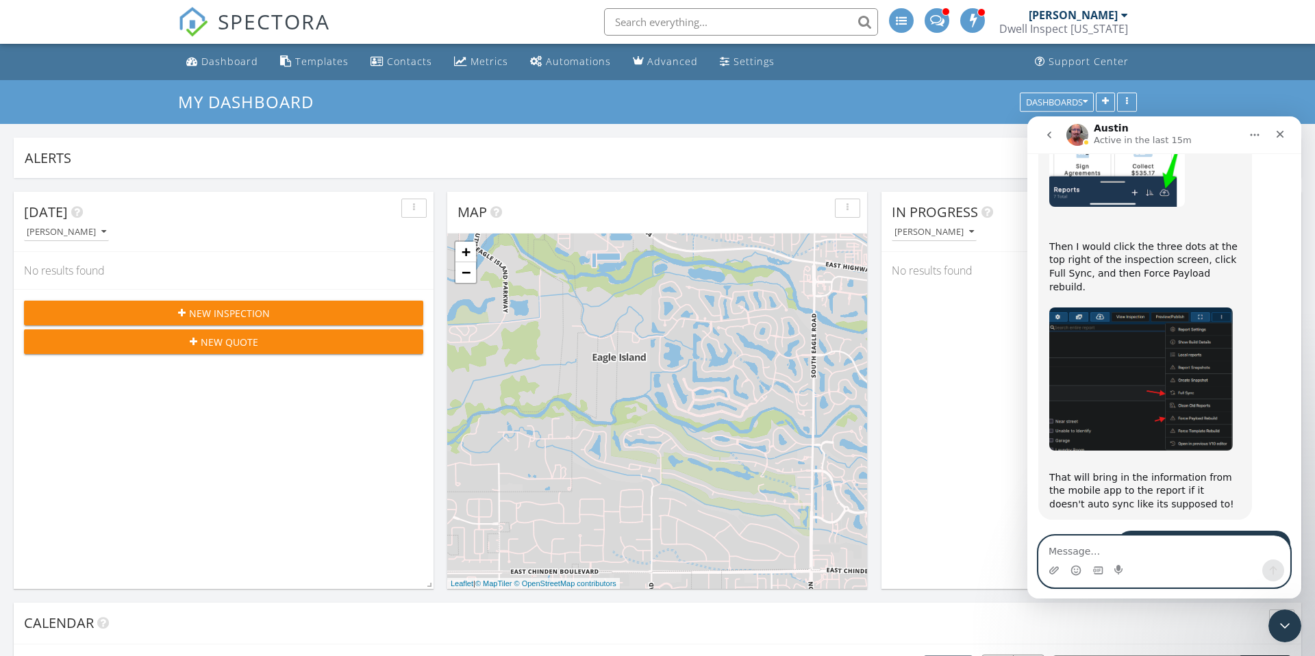
scroll to position [6602, 0]
click at [1282, 136] on icon "Close" at bounding box center [1281, 135] width 8 height 8
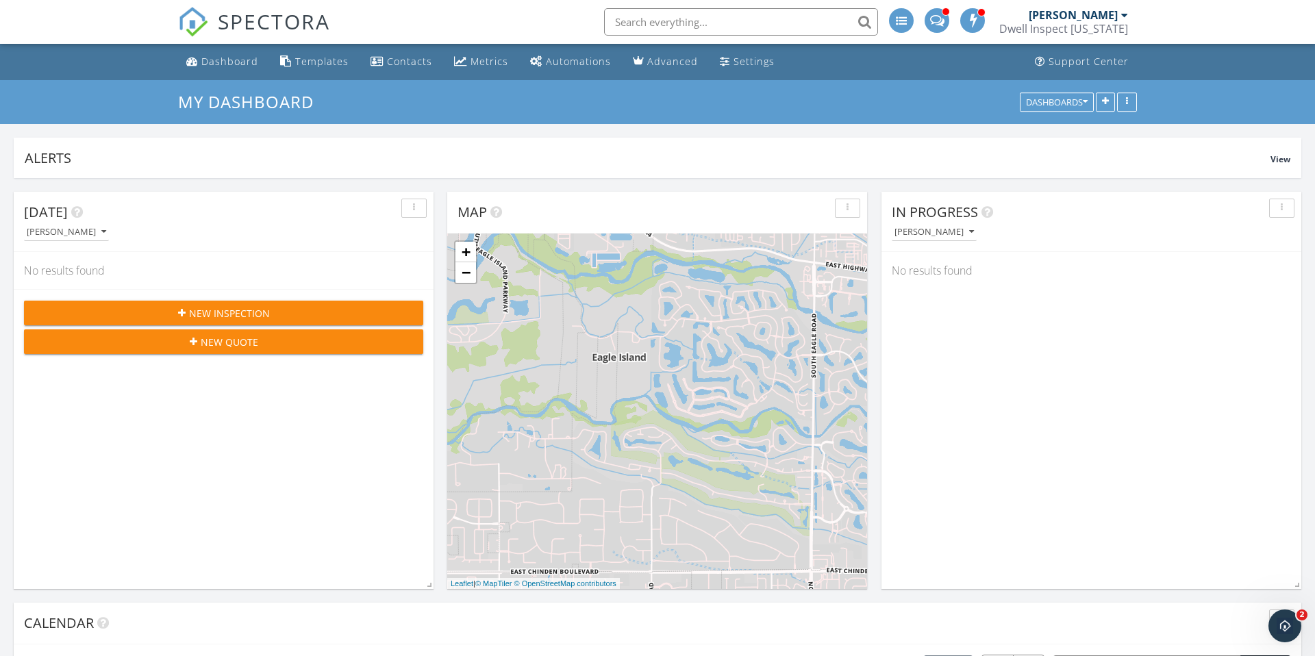
scroll to position [6579, 0]
click at [944, 20] on span at bounding box center [937, 19] width 14 height 12
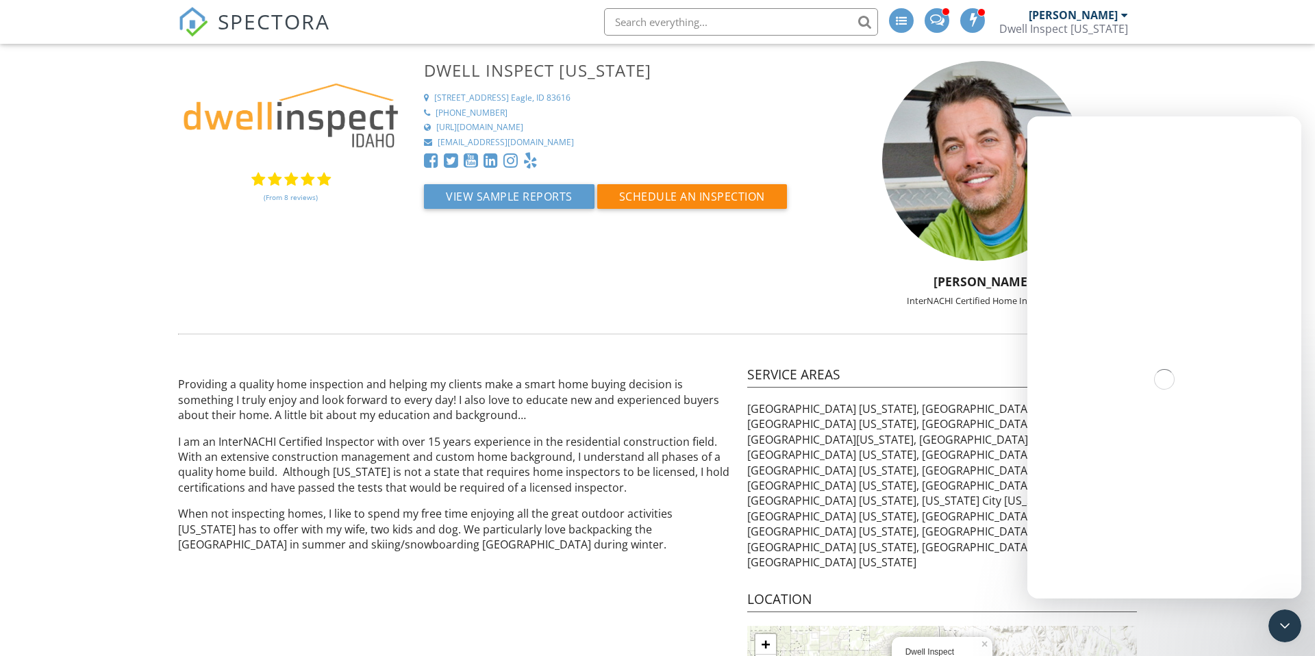
click at [242, 27] on span "SPECTORA" at bounding box center [274, 21] width 112 height 29
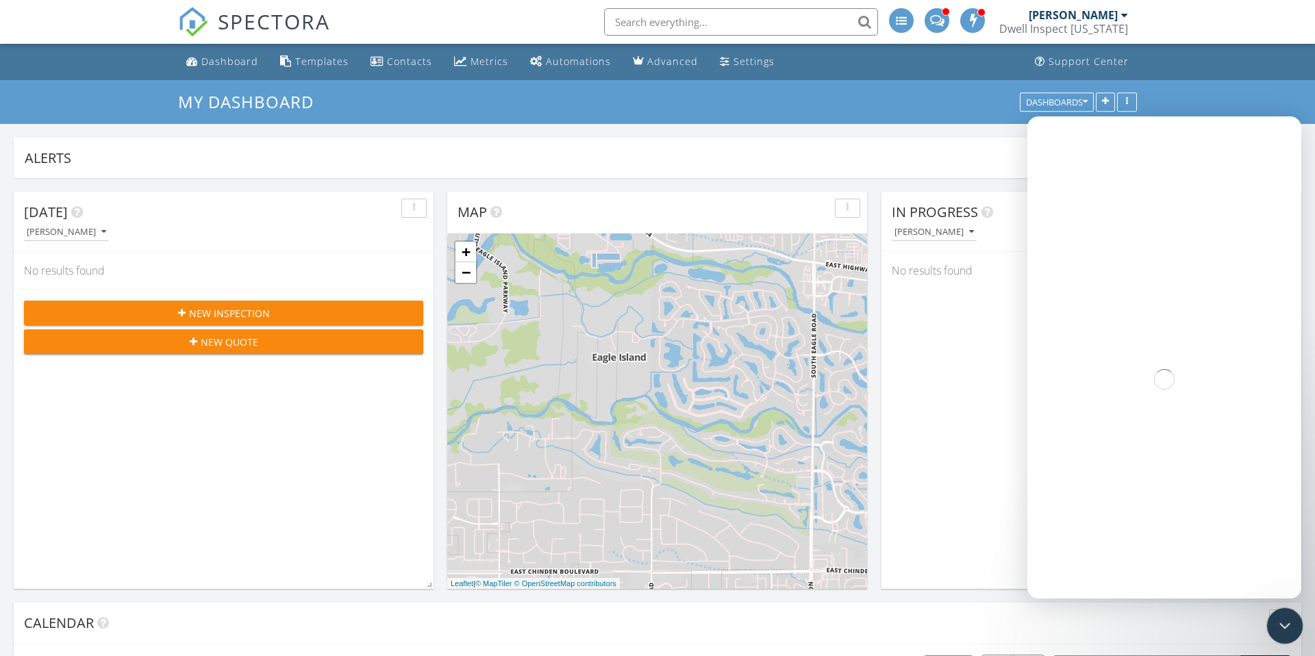
click at [1282, 631] on icon "Close Intercom Messenger" at bounding box center [1283, 624] width 16 height 16
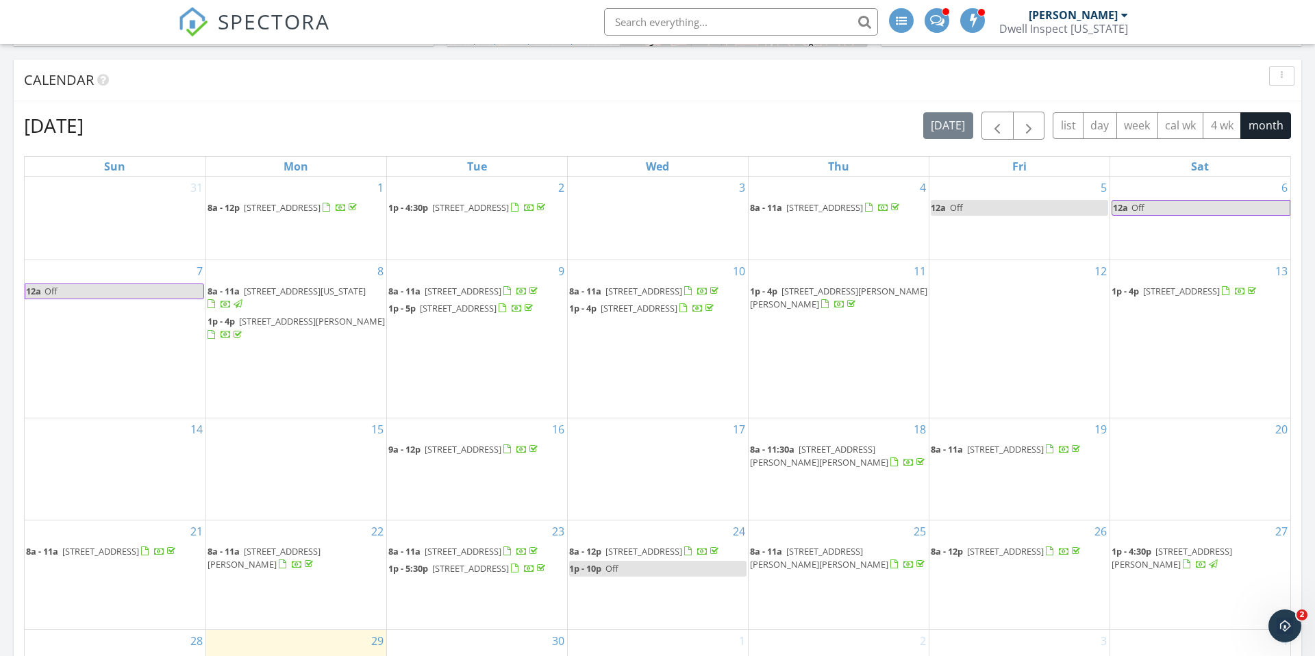
scroll to position [546, 0]
click at [1033, 542] on span "[STREET_ADDRESS]" at bounding box center [1005, 548] width 77 height 12
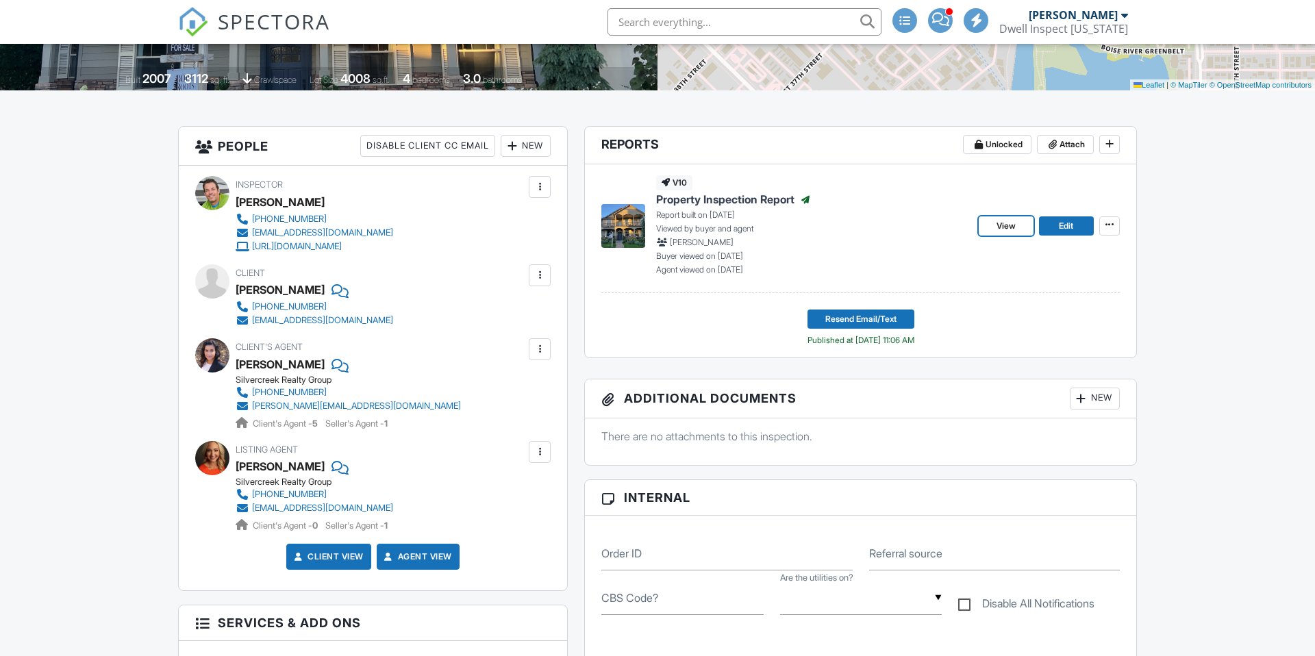
click at [1003, 227] on span "View" at bounding box center [1006, 226] width 19 height 14
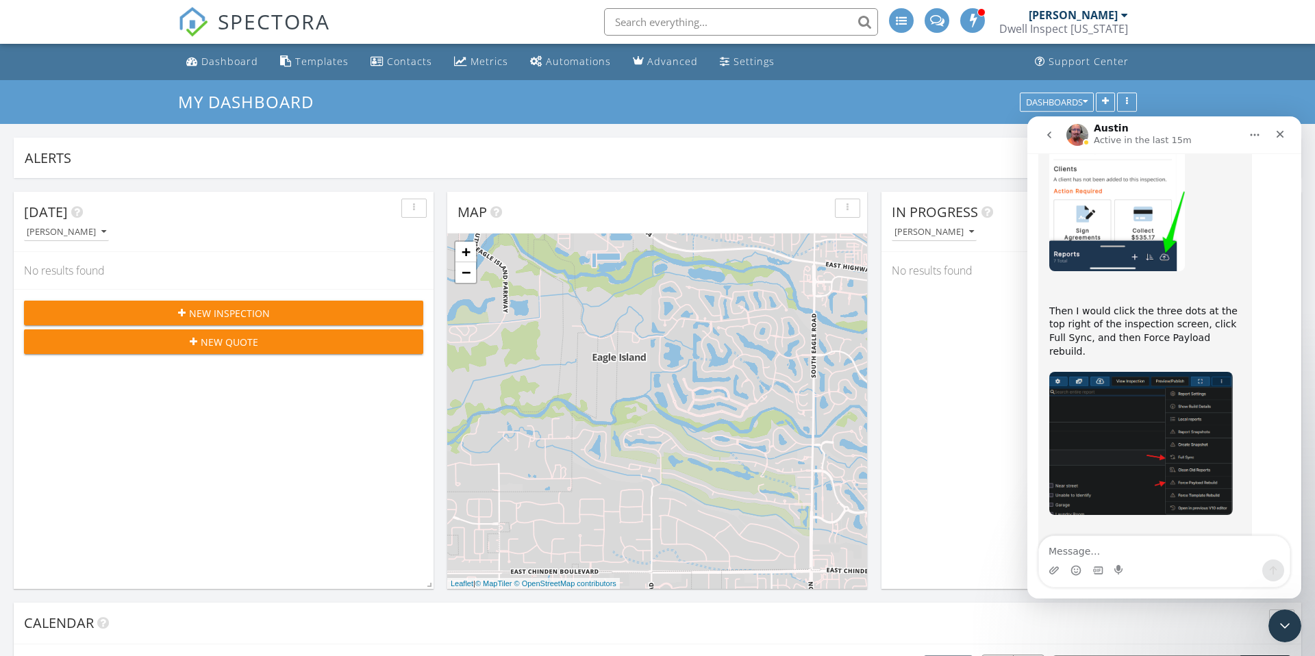
scroll to position [6579, 0]
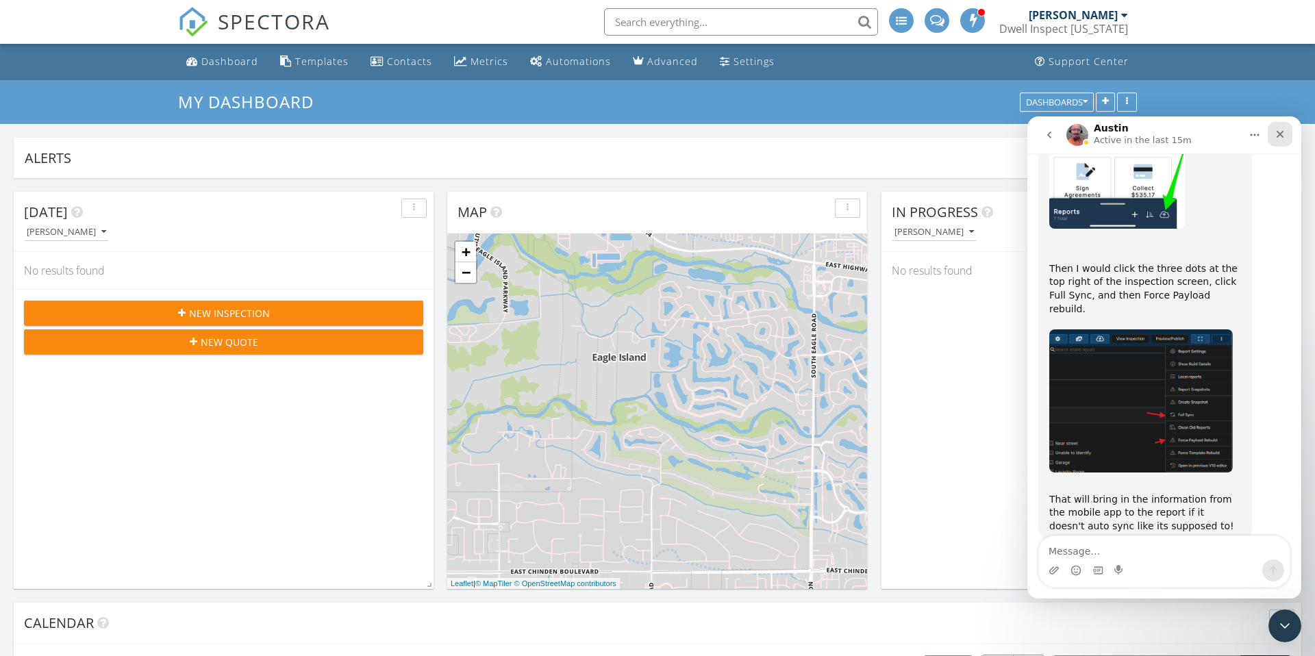
click at [1279, 134] on icon "Close" at bounding box center [1281, 135] width 8 height 8
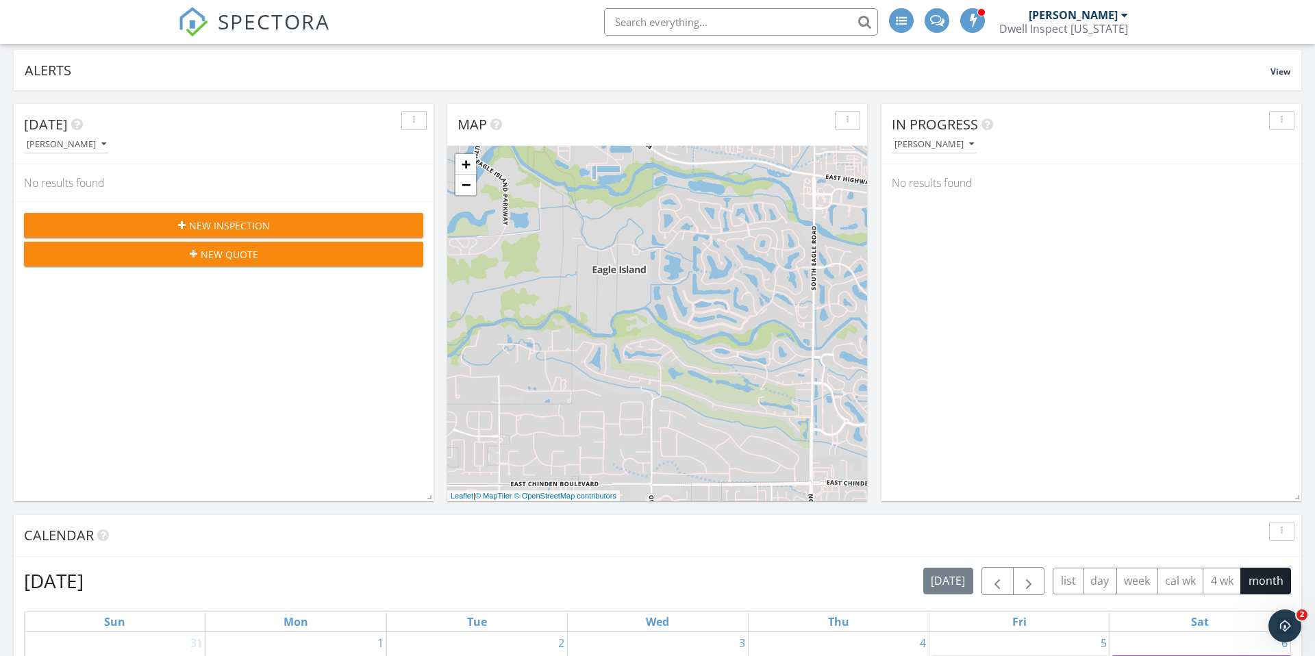
scroll to position [0, 0]
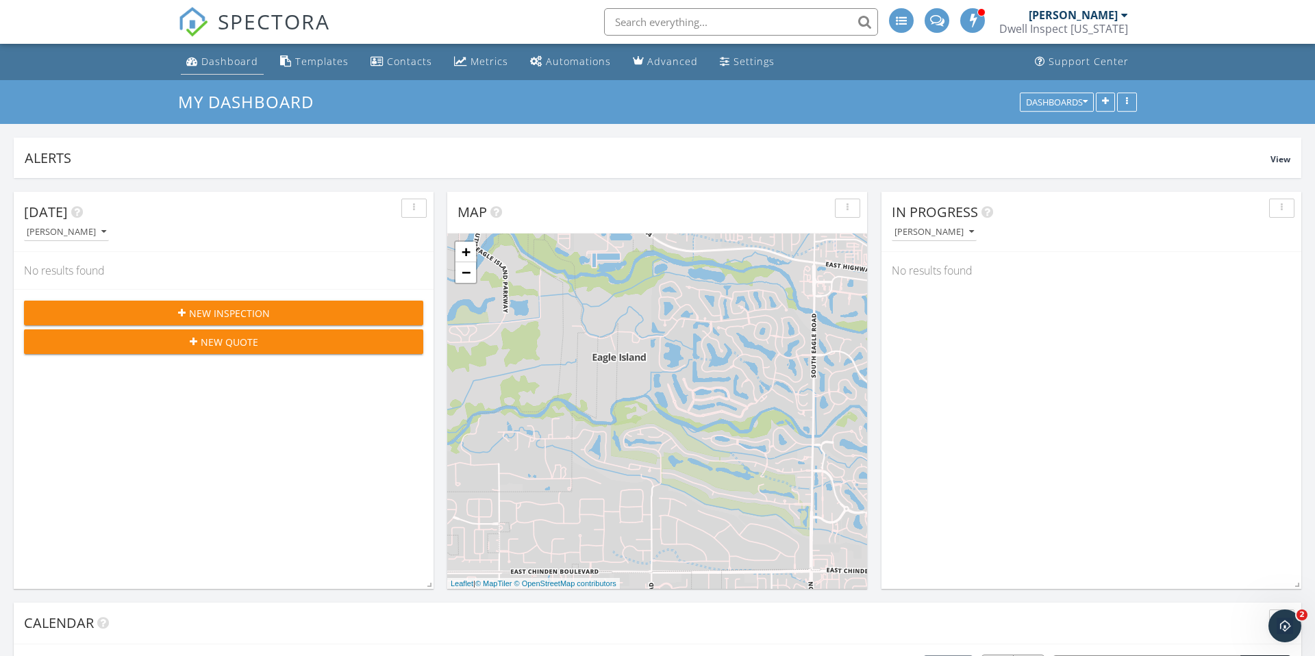
click at [236, 62] on div "Dashboard" at bounding box center [229, 61] width 57 height 13
